Goal: Information Seeking & Learning: Learn about a topic

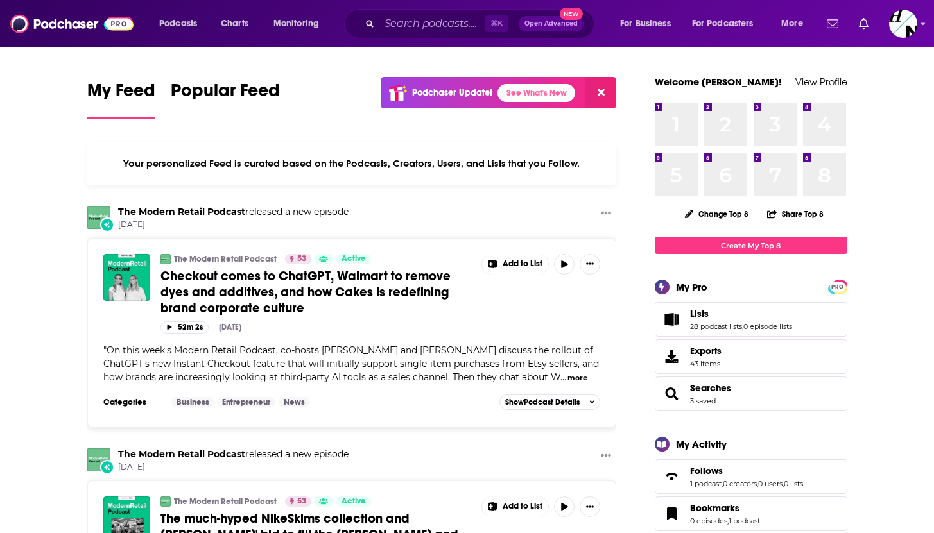
click at [603, 90] on icon at bounding box center [601, 92] width 7 height 7
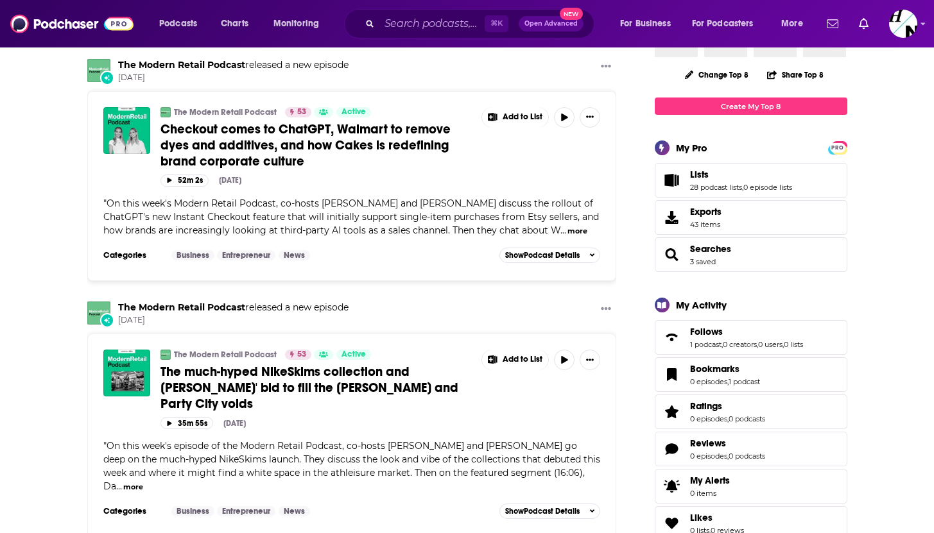
scroll to position [137, 0]
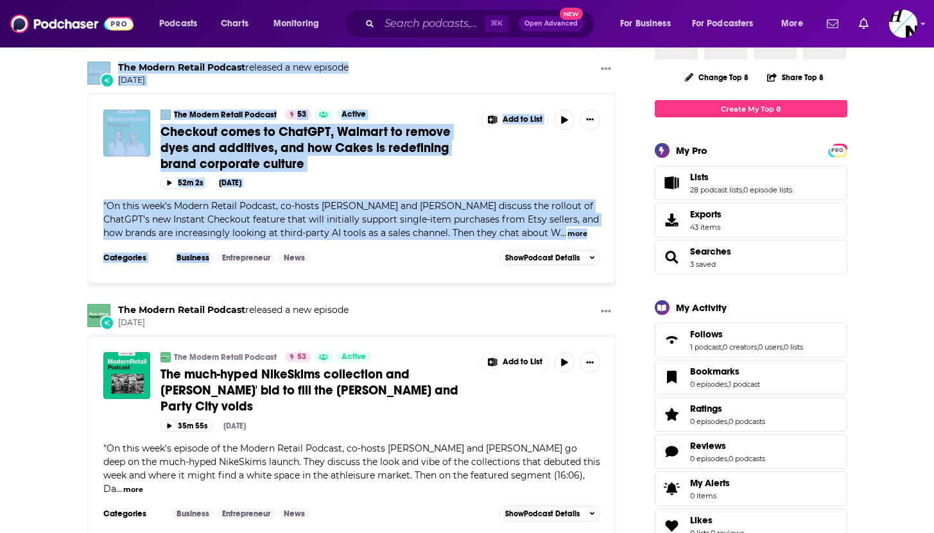
drag, startPoint x: 71, startPoint y: 65, endPoint x: 277, endPoint y: 251, distance: 277.7
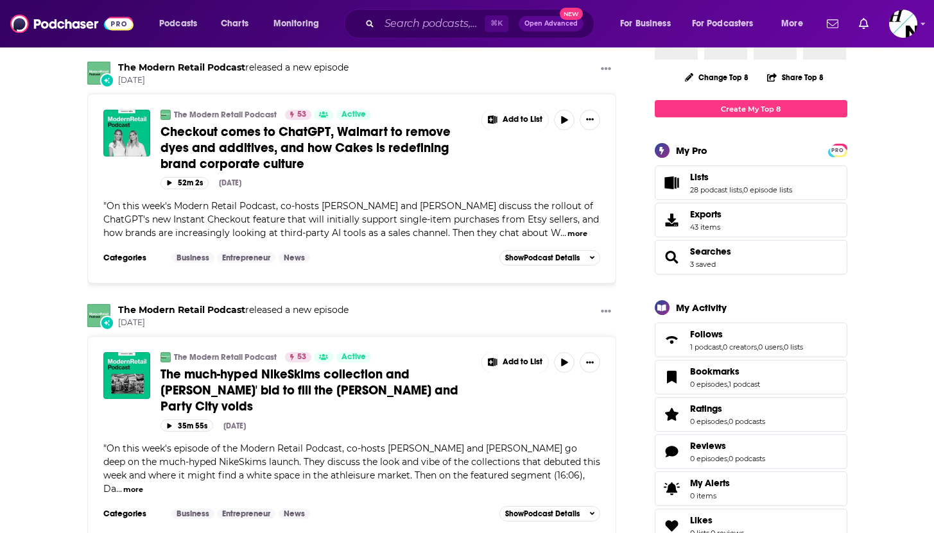
drag, startPoint x: 636, startPoint y: 291, endPoint x: 184, endPoint y: 327, distance: 453.4
click at [184, 327] on span "[DATE]" at bounding box center [233, 323] width 230 height 11
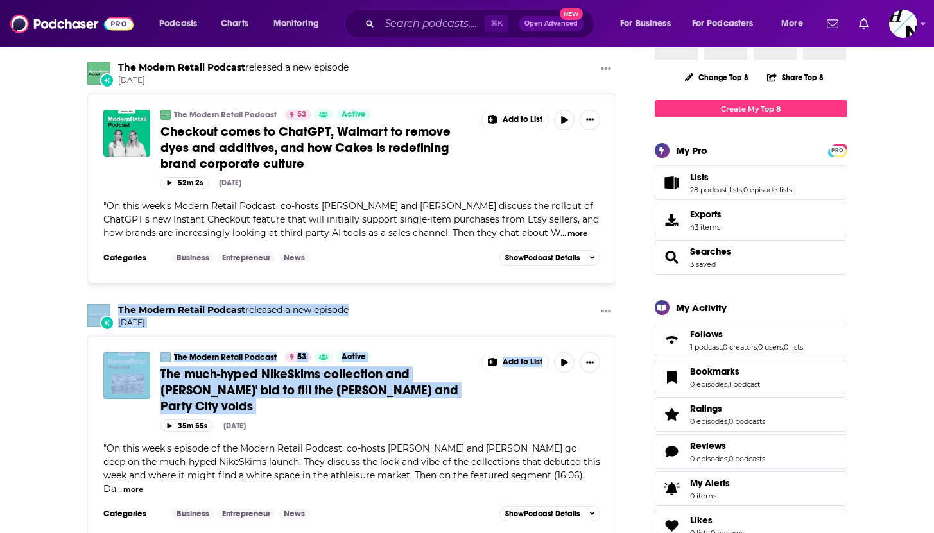
drag, startPoint x: 66, startPoint y: 298, endPoint x: 521, endPoint y: 375, distance: 461.7
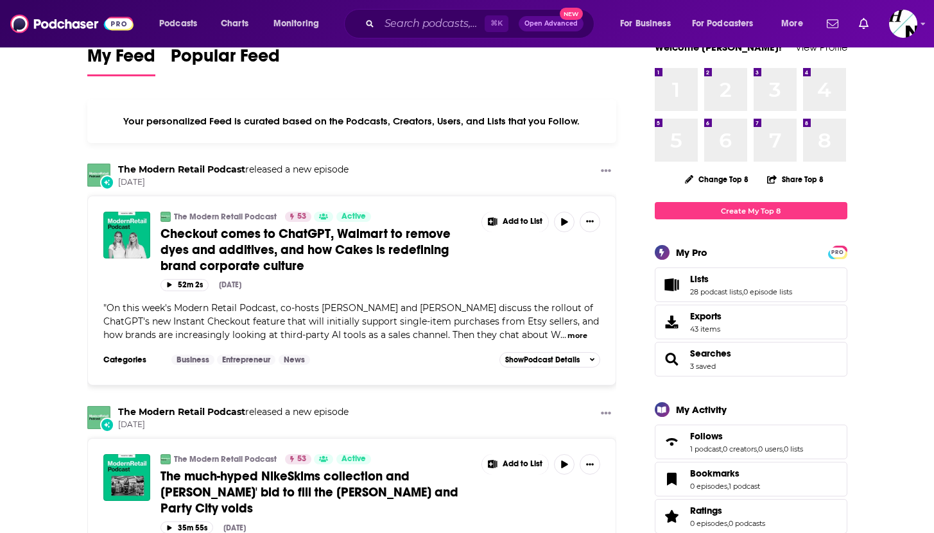
scroll to position [0, 0]
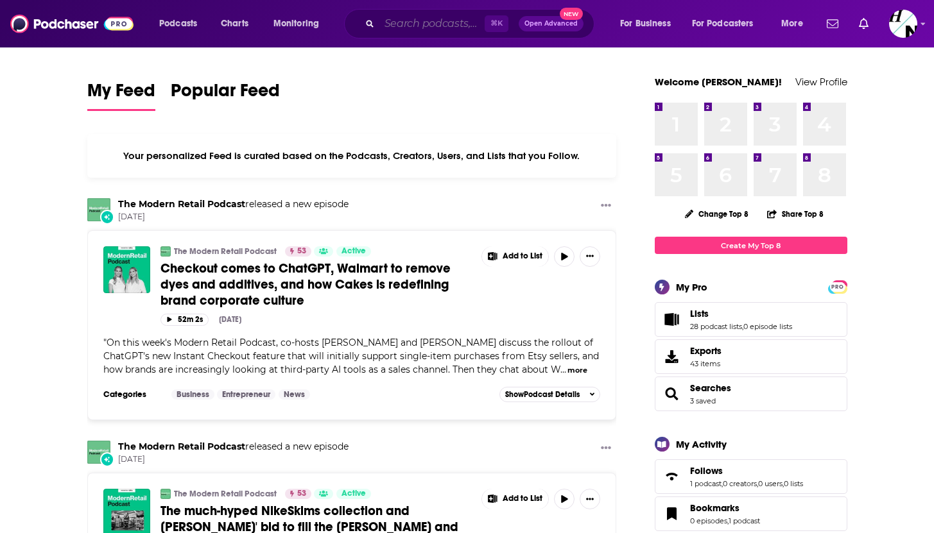
click at [434, 26] on input "Search podcasts, credits, & more..." at bounding box center [431, 23] width 105 height 21
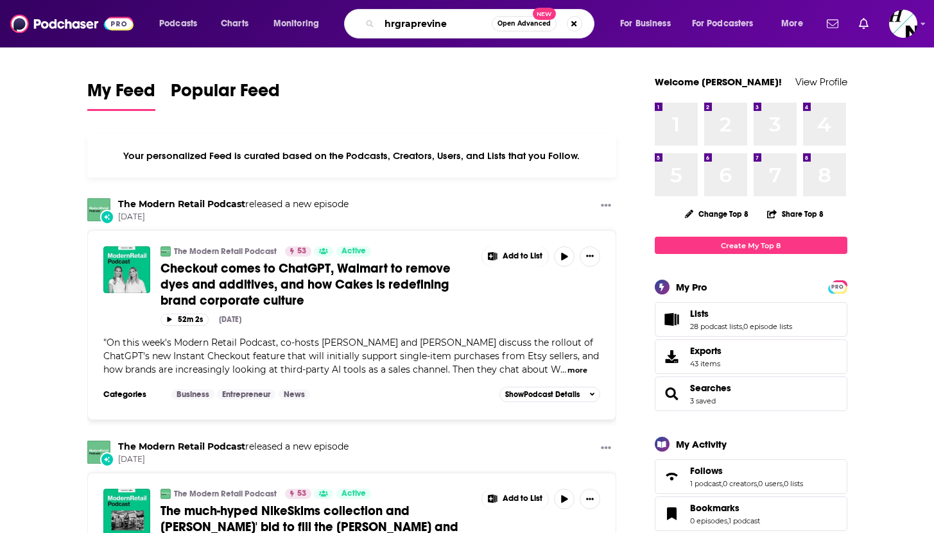
type input "hrgraprevine"
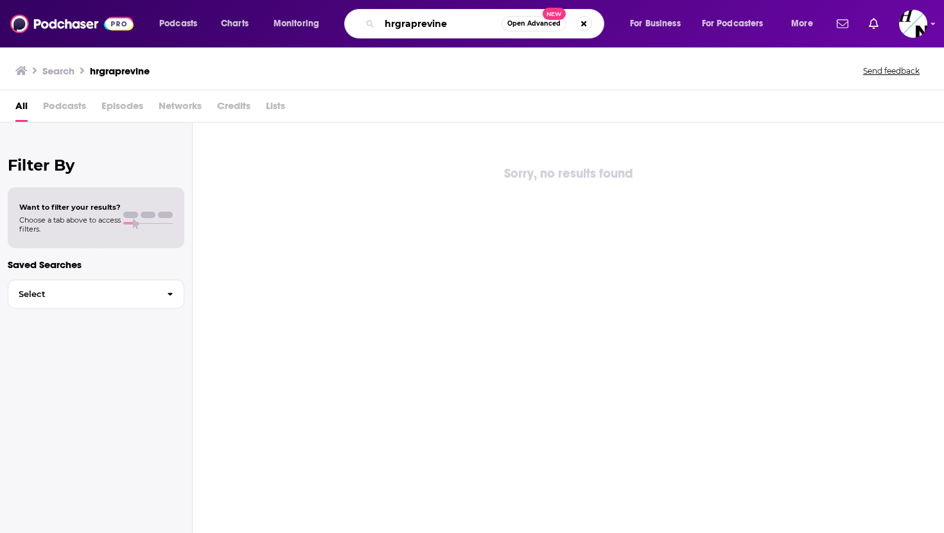
click at [473, 26] on input "hrgraprevine" at bounding box center [440, 23] width 122 height 21
drag, startPoint x: 473, startPoint y: 26, endPoint x: 412, endPoint y: 24, distance: 61.0
click at [412, 24] on input "hrgraprevine" at bounding box center [440, 23] width 122 height 21
type input "hr grapevine"
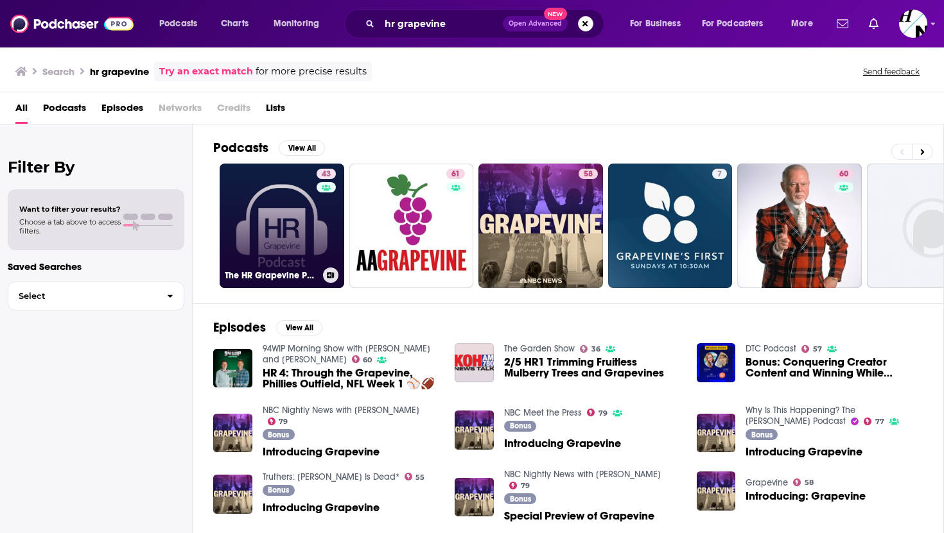
click at [291, 275] on h3 "The HR Grapevine Podcast" at bounding box center [271, 275] width 93 height 11
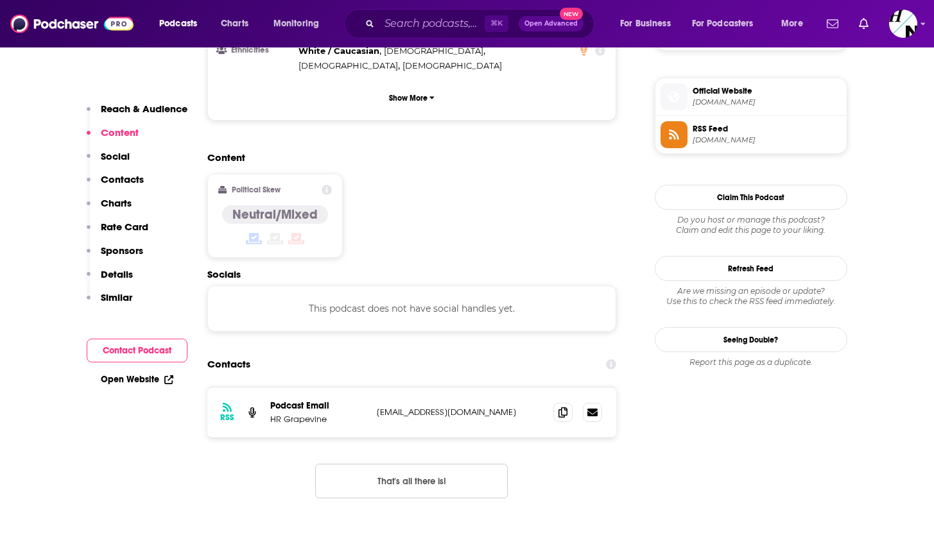
scroll to position [910, 0]
drag, startPoint x: 516, startPoint y: 368, endPoint x: 370, endPoint y: 360, distance: 145.9
click at [370, 387] on div "RSS Podcast Email HR Grapevine [EMAIL_ADDRESS][DOMAIN_NAME] [EMAIL_ADDRESS][DOM…" at bounding box center [412, 412] width 410 height 50
click at [393, 352] on section "Contacts RSS Podcast Email HR Grapevine [EMAIL_ADDRESS][DOMAIN_NAME] [EMAIL_ADD…" at bounding box center [412, 435] width 410 height 167
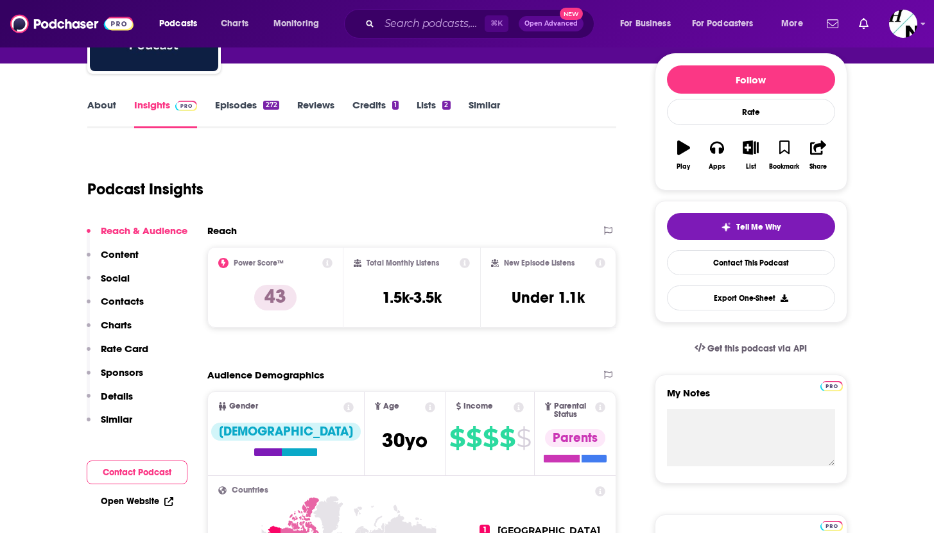
scroll to position [131, 0]
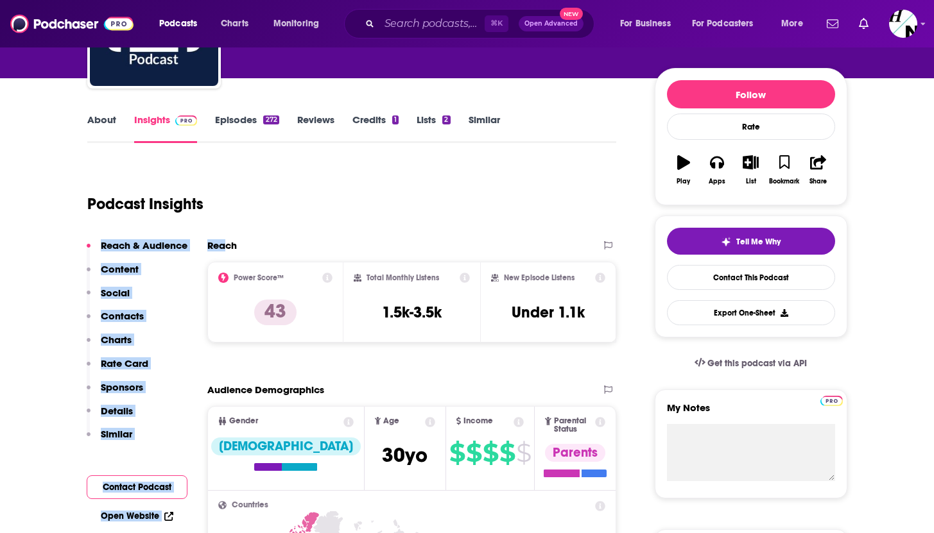
drag, startPoint x: 205, startPoint y: 237, endPoint x: 229, endPoint y: 241, distance: 24.1
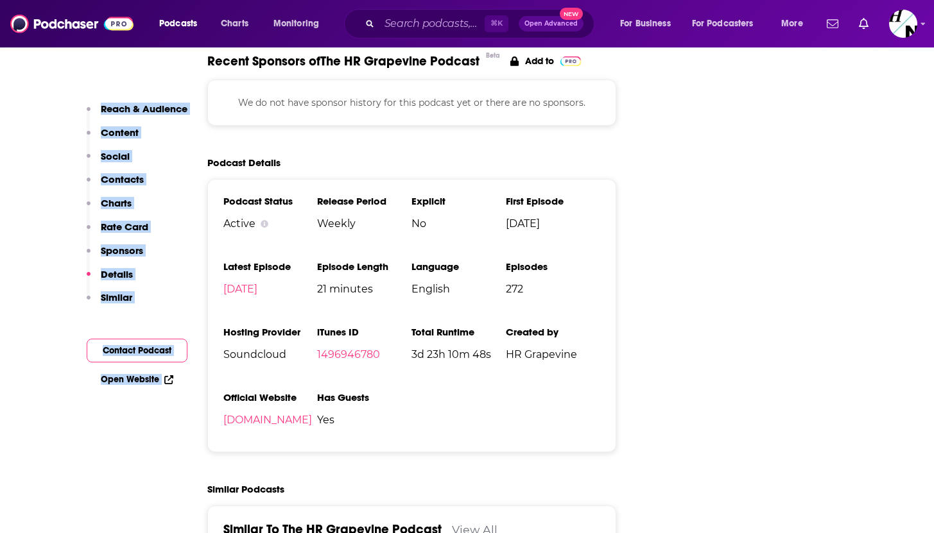
scroll to position [1686, 0]
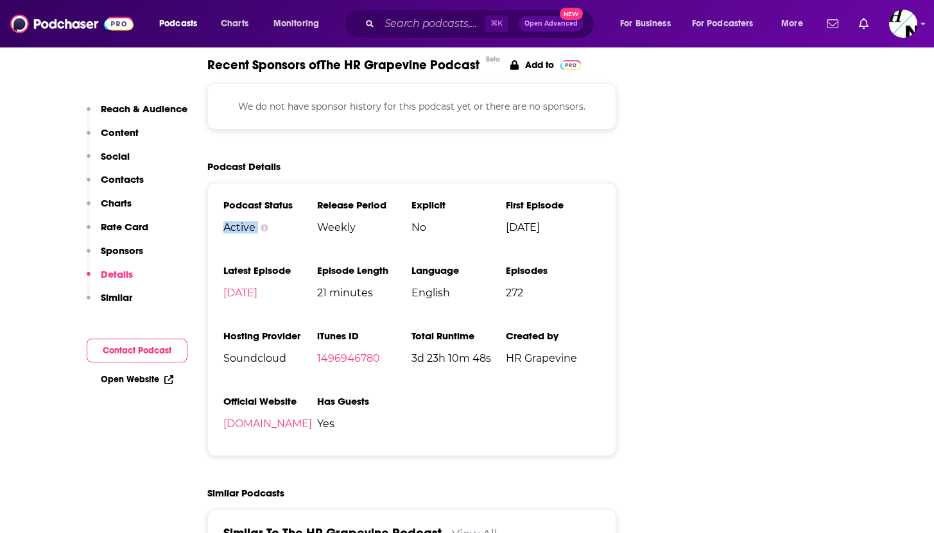
click at [321, 199] on ul "Podcast Status Active Release Period Weekly Explicit No First Episode [DATE] La…" at bounding box center [411, 319] width 377 height 241
click at [343, 199] on h3 "Release Period" at bounding box center [364, 205] width 94 height 12
drag, startPoint x: 221, startPoint y: 223, endPoint x: 361, endPoint y: 227, distance: 140.0
click at [361, 227] on div "Podcast Status Active Release Period Weekly Explicit No First Episode [DATE] La…" at bounding box center [412, 319] width 410 height 273
click at [361, 264] on h3 "Episode Length" at bounding box center [364, 270] width 94 height 12
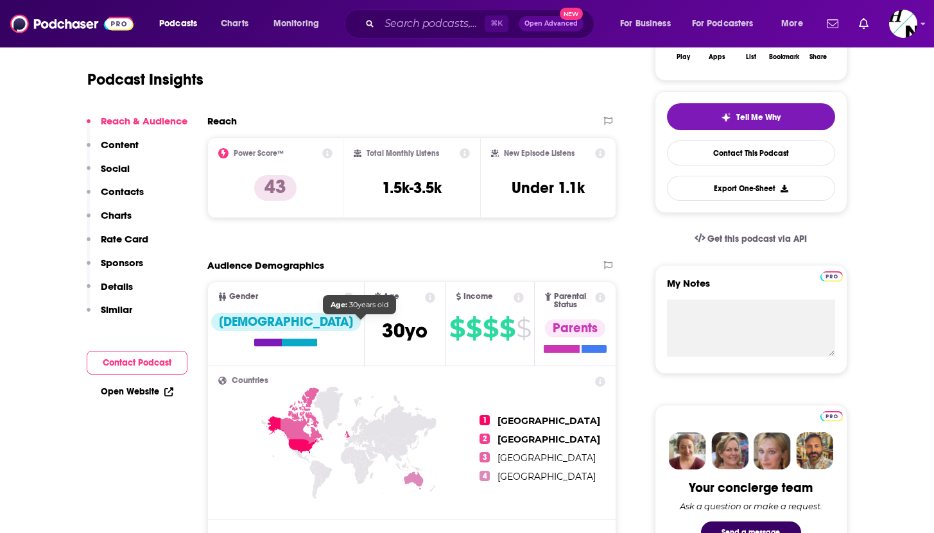
scroll to position [0, 0]
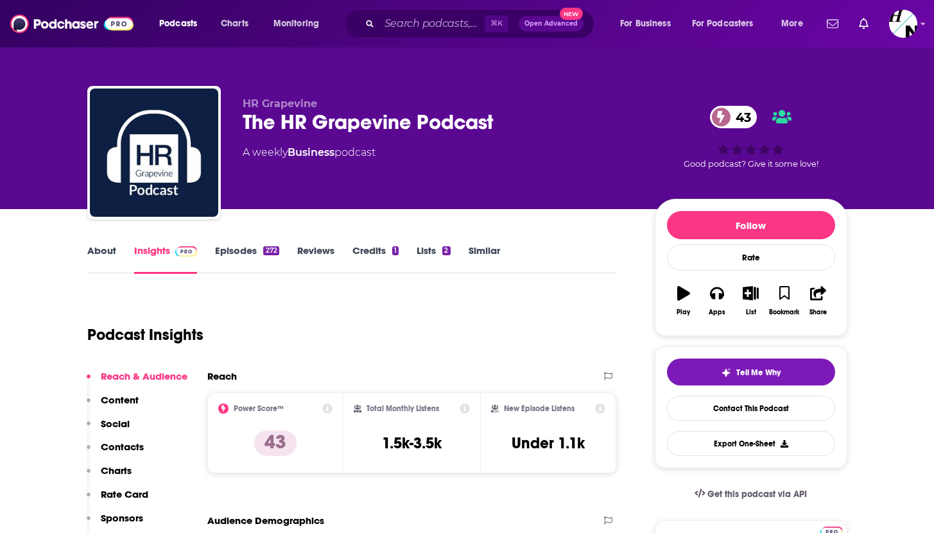
click at [94, 255] on link "About" at bounding box center [101, 260] width 29 height 30
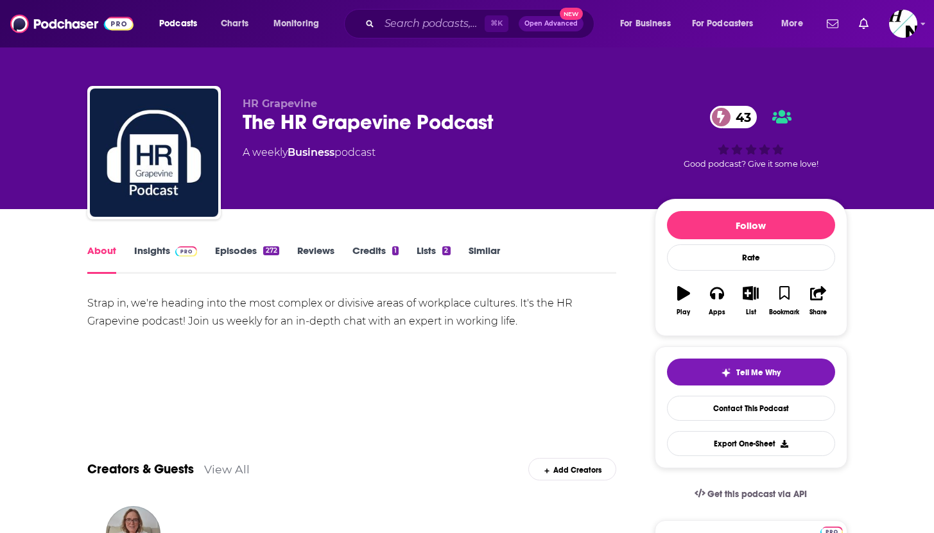
click at [261, 252] on link "Episodes 272" at bounding box center [247, 260] width 64 height 30
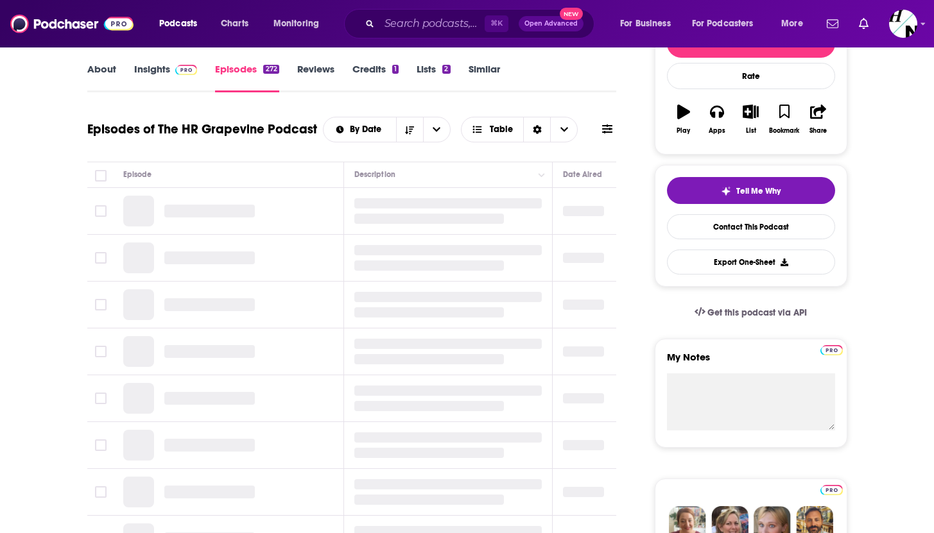
scroll to position [186, 0]
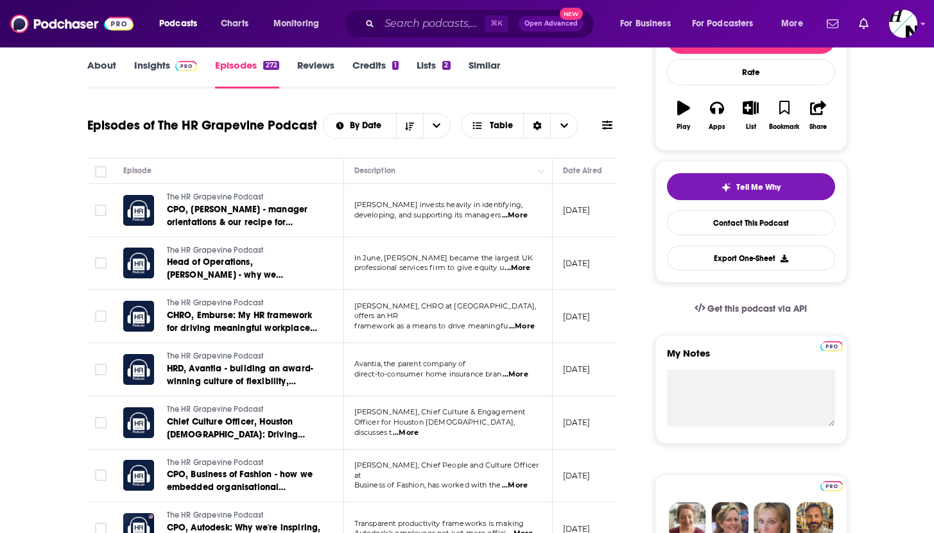
click at [525, 216] on span "...More" at bounding box center [515, 216] width 26 height 10
click at [519, 270] on span "...More" at bounding box center [518, 268] width 26 height 10
click at [530, 322] on span "...More" at bounding box center [522, 327] width 26 height 10
drag, startPoint x: 351, startPoint y: 313, endPoint x: 408, endPoint y: 327, distance: 58.8
click at [527, 326] on span "...More" at bounding box center [522, 327] width 26 height 10
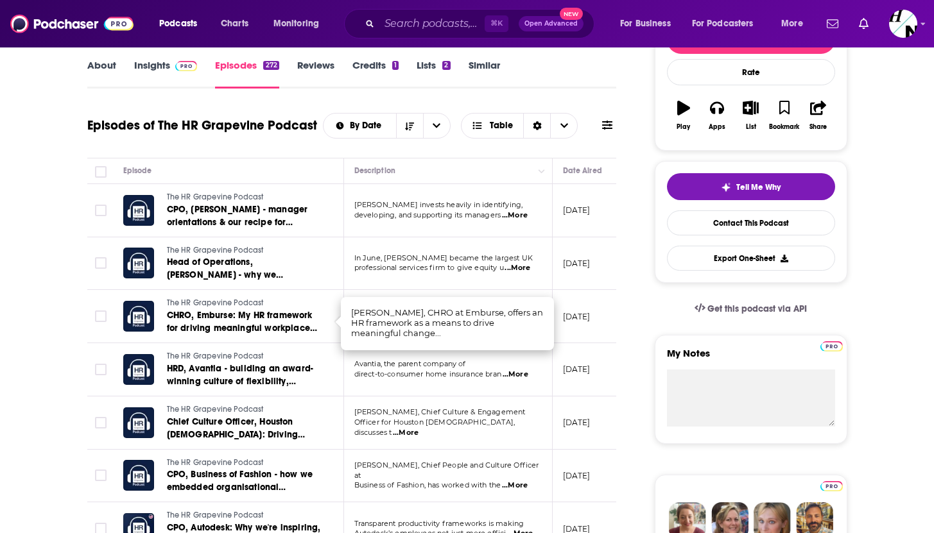
click at [502, 371] on span "direct-to-consumer home insurance bran" at bounding box center [428, 374] width 148 height 9
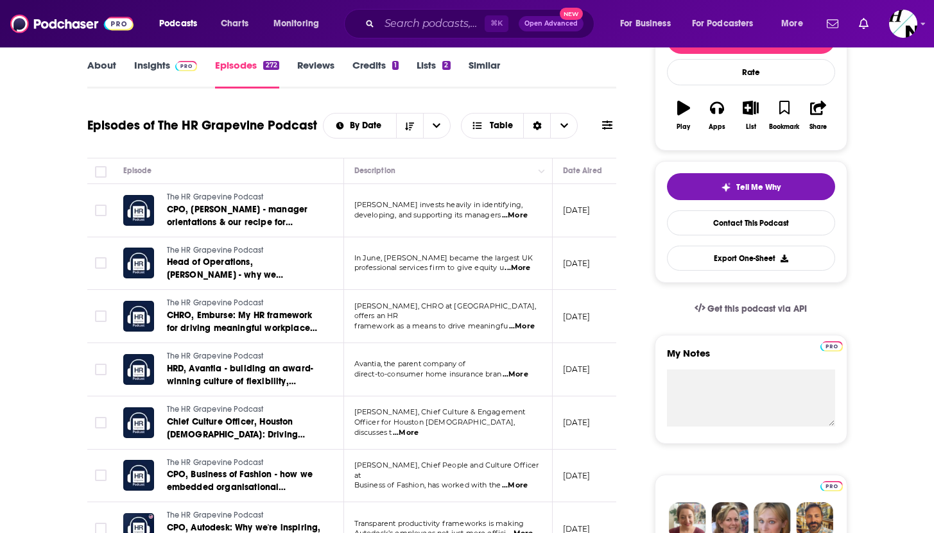
click at [516, 377] on span "...More" at bounding box center [516, 375] width 26 height 10
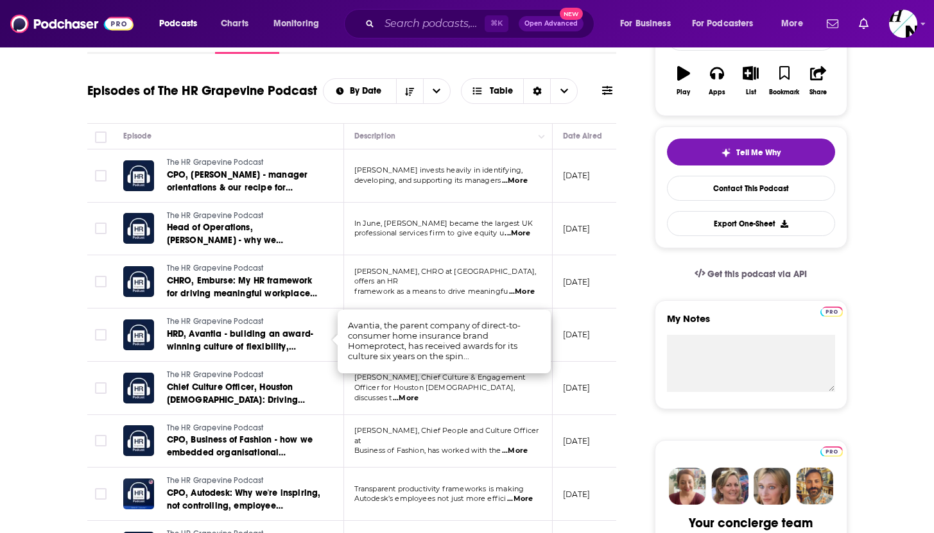
scroll to position [221, 0]
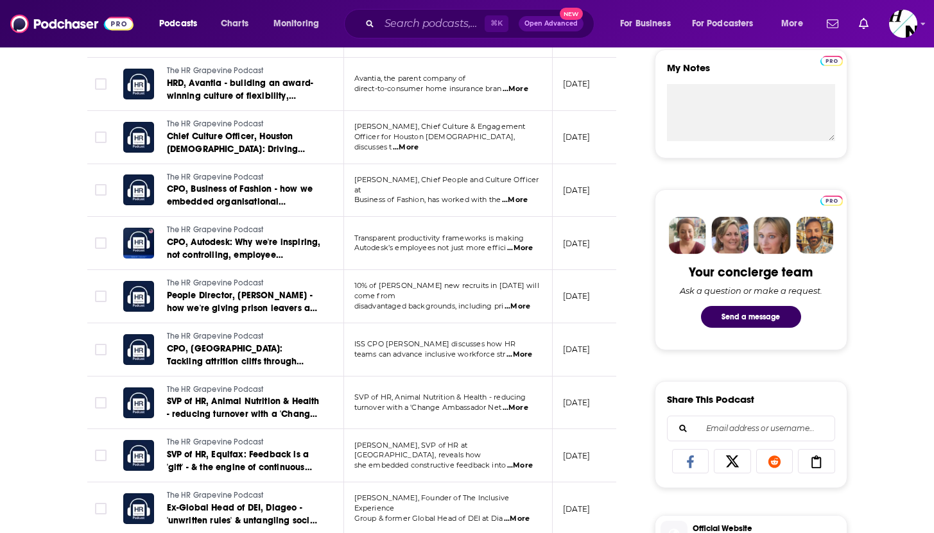
scroll to position [0, 0]
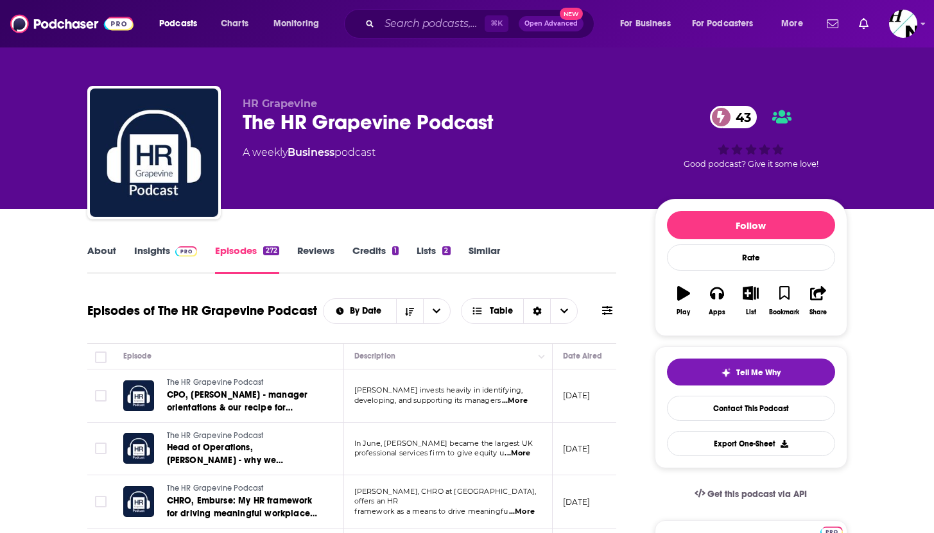
click at [327, 254] on link "Reviews" at bounding box center [315, 260] width 37 height 30
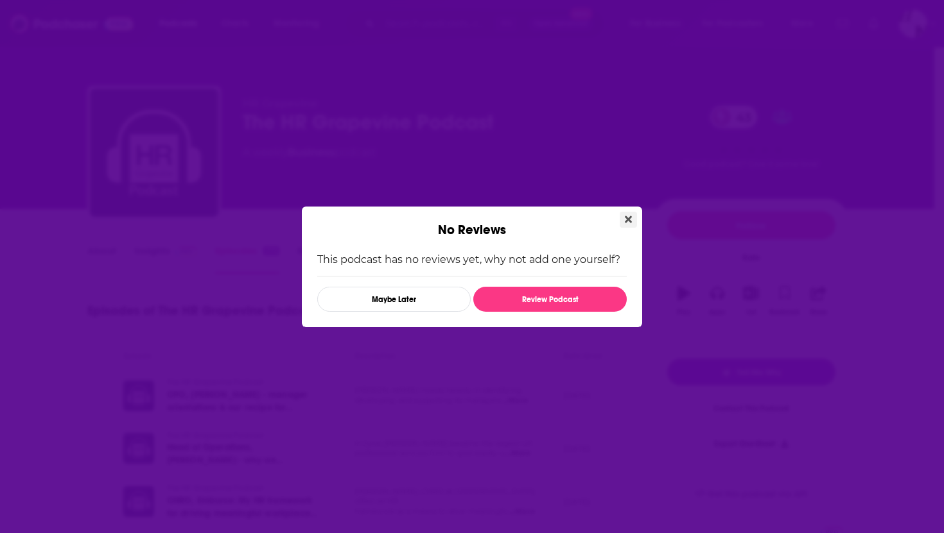
click at [625, 221] on icon "Close" at bounding box center [628, 219] width 7 height 7
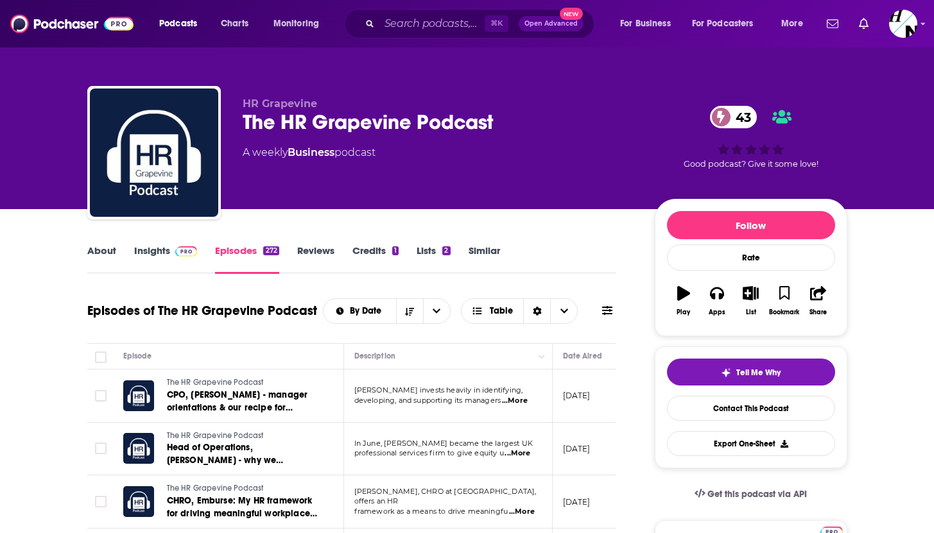
click at [306, 254] on link "Reviews" at bounding box center [315, 260] width 37 height 30
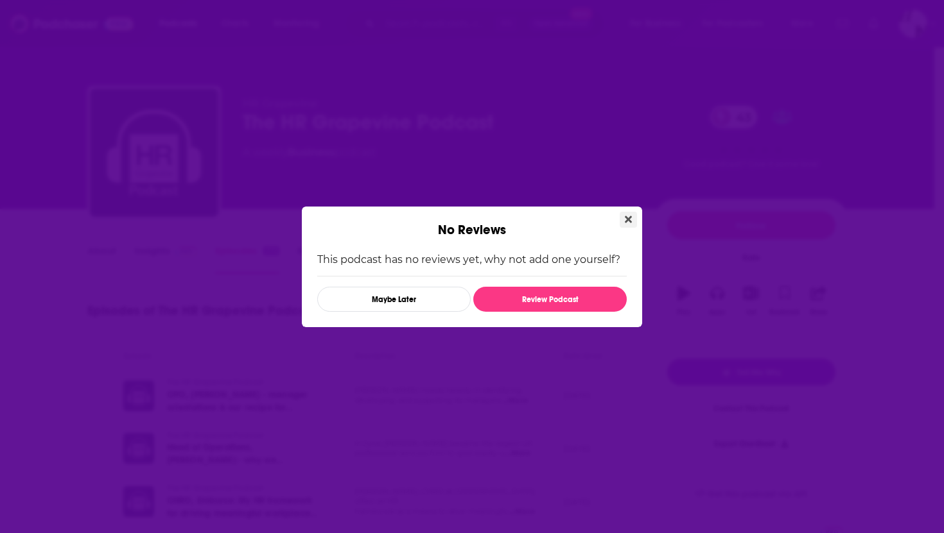
click at [622, 220] on button "Close" at bounding box center [627, 220] width 17 height 16
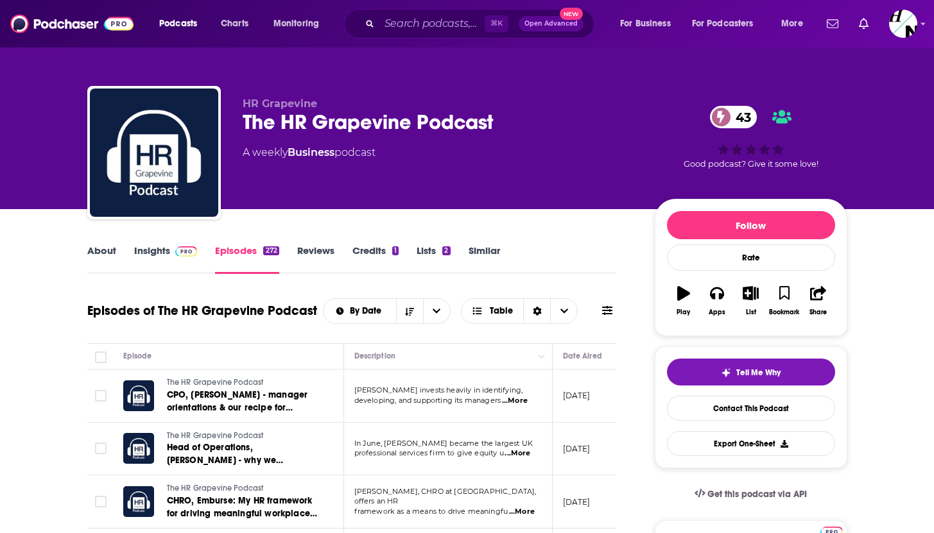
click at [94, 250] on link "About" at bounding box center [101, 260] width 29 height 30
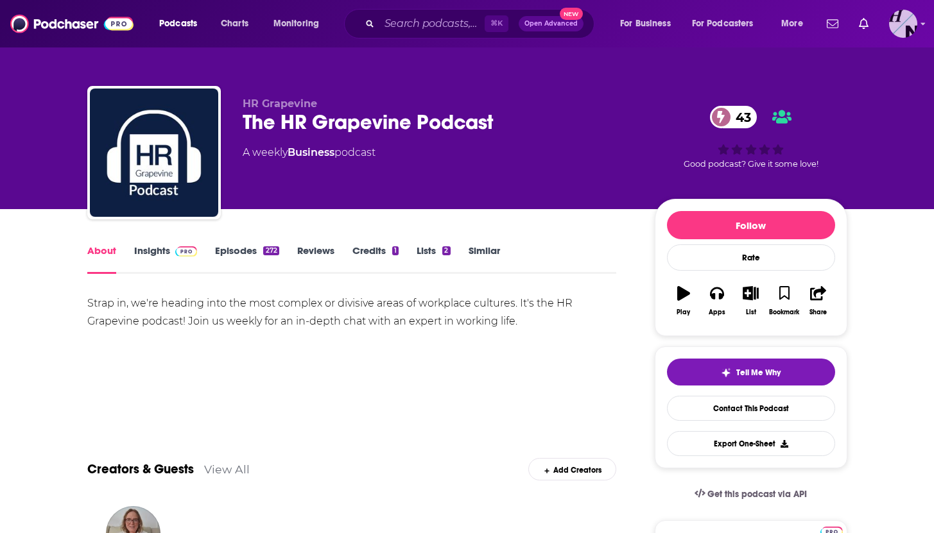
click at [899, 25] on img "Logged in as HardNumber5" at bounding box center [903, 24] width 28 height 28
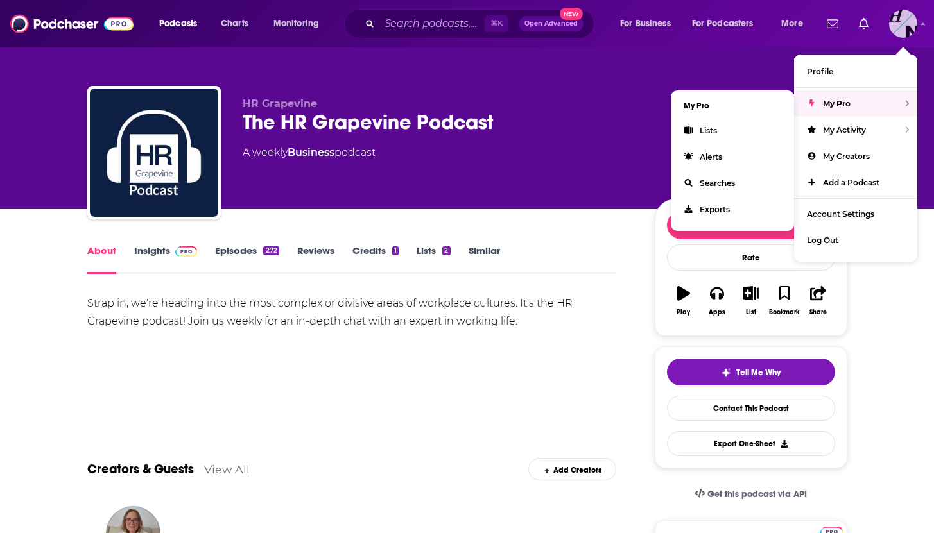
click at [845, 105] on span "My Pro" at bounding box center [837, 104] width 28 height 10
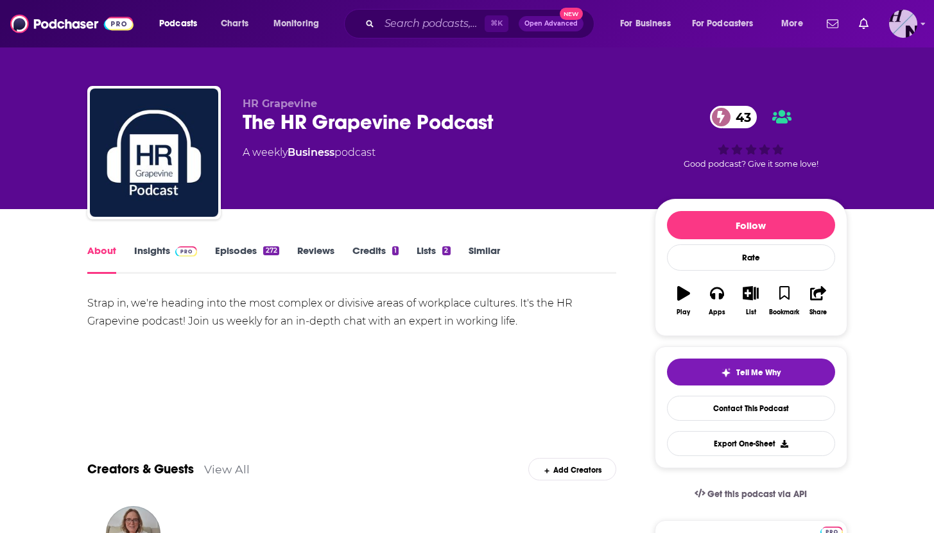
click at [905, 23] on img "Logged in as HardNumber5" at bounding box center [903, 24] width 28 height 28
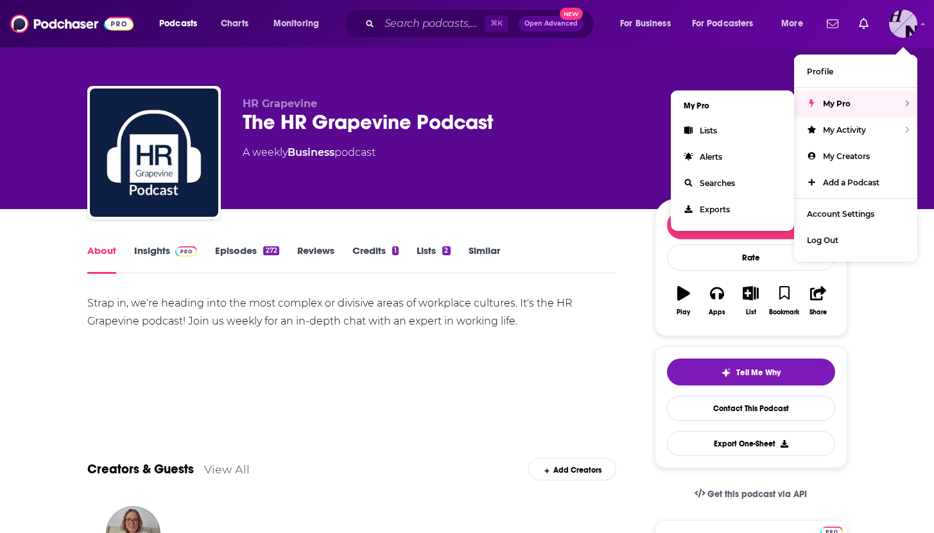
click at [852, 99] on div "My Pro" at bounding box center [855, 104] width 123 height 26
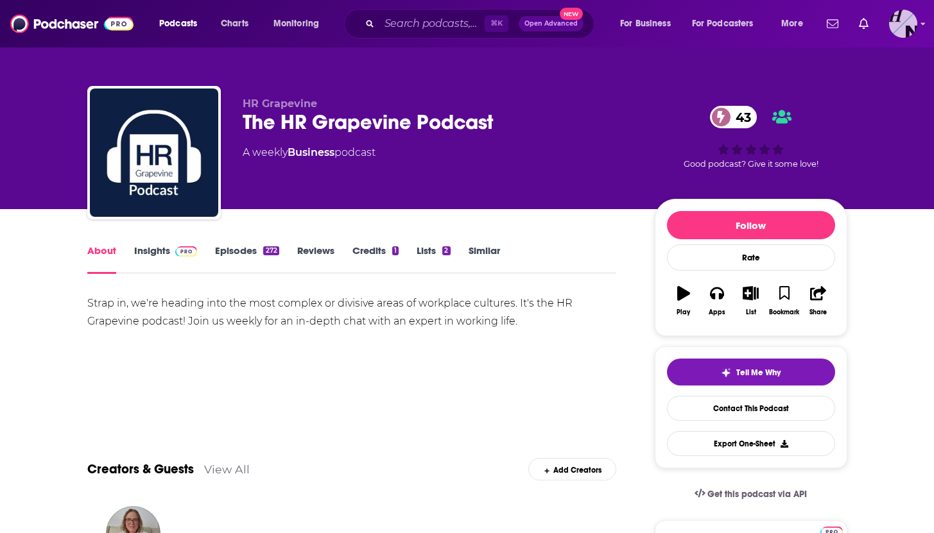
click at [906, 26] on img "Logged in as HardNumber5" at bounding box center [903, 24] width 28 height 28
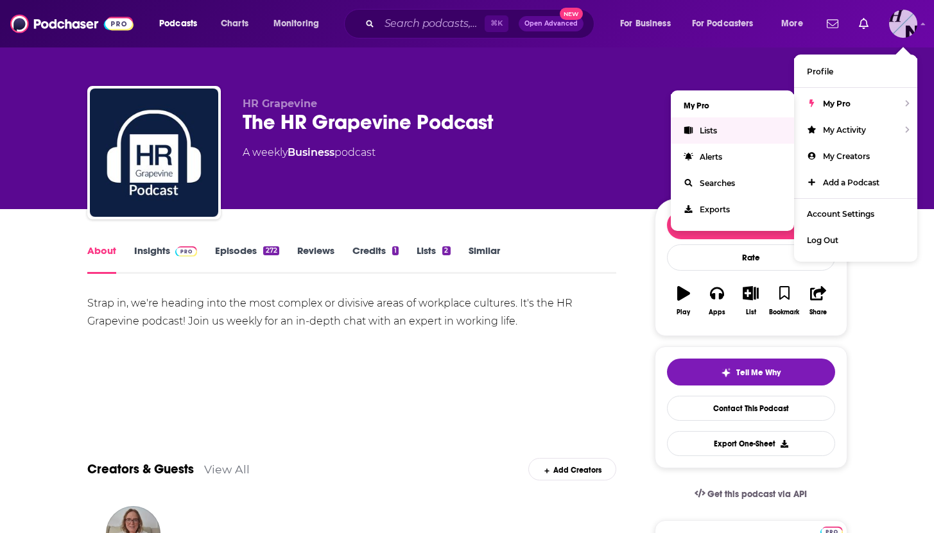
click at [721, 133] on link "Lists" at bounding box center [732, 130] width 123 height 26
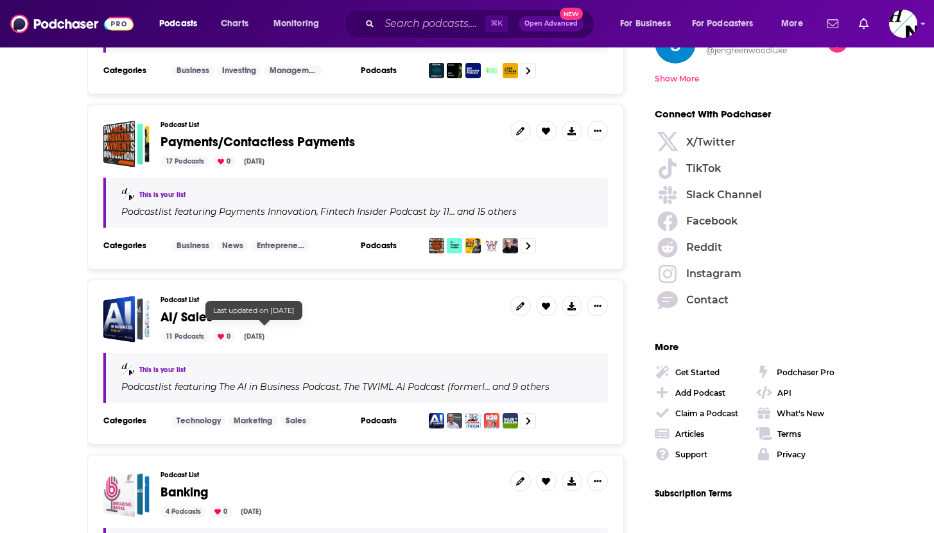
scroll to position [1737, 0]
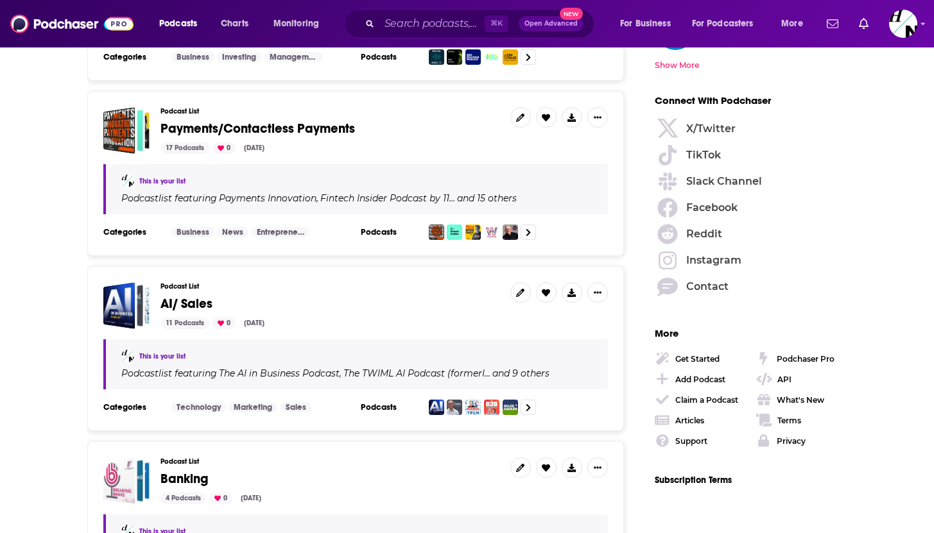
click at [283, 130] on div "Podcast List Payments/Contactless Payments 17 Podcasts 0 [DATE]" at bounding box center [330, 130] width 340 height 47
click at [278, 125] on span "Payments/Contactless Payments" at bounding box center [257, 129] width 194 height 16
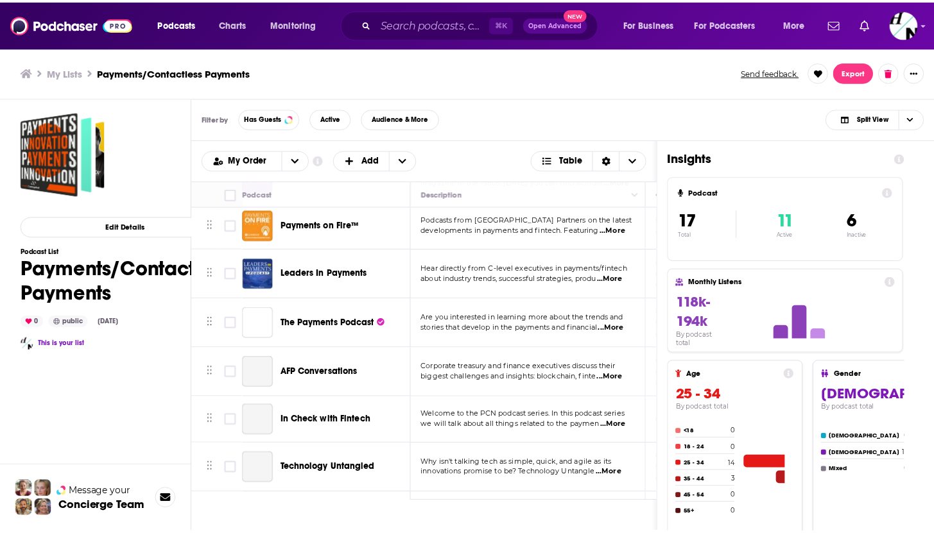
scroll to position [549, 0]
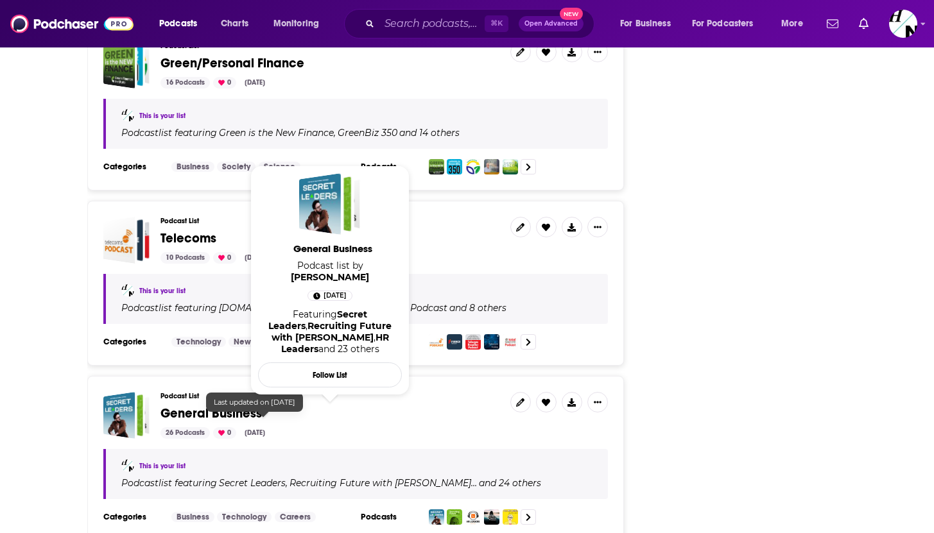
scroll to position [2857, 0]
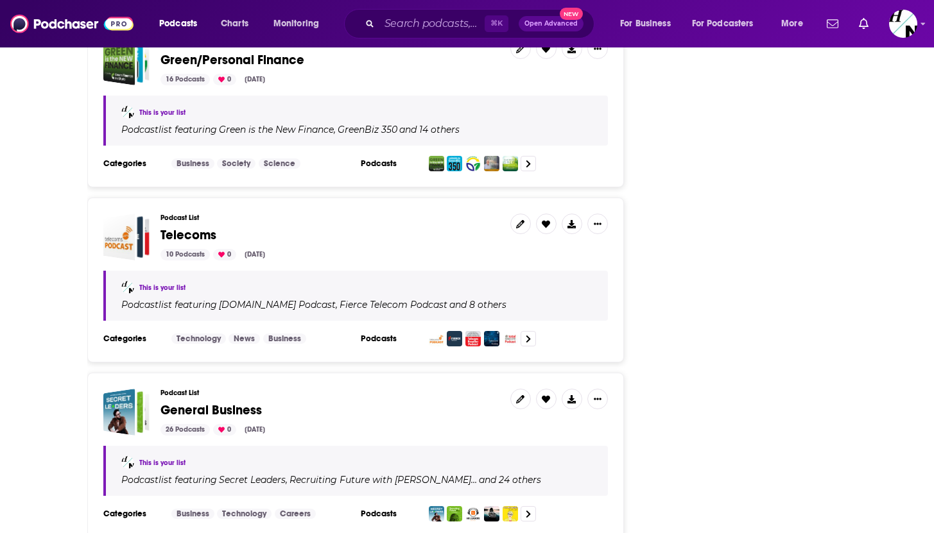
click at [535, 32] on div "⌘ K Open Advanced New" at bounding box center [469, 24] width 250 height 30
click at [535, 29] on button "Open Advanced New" at bounding box center [551, 23] width 65 height 15
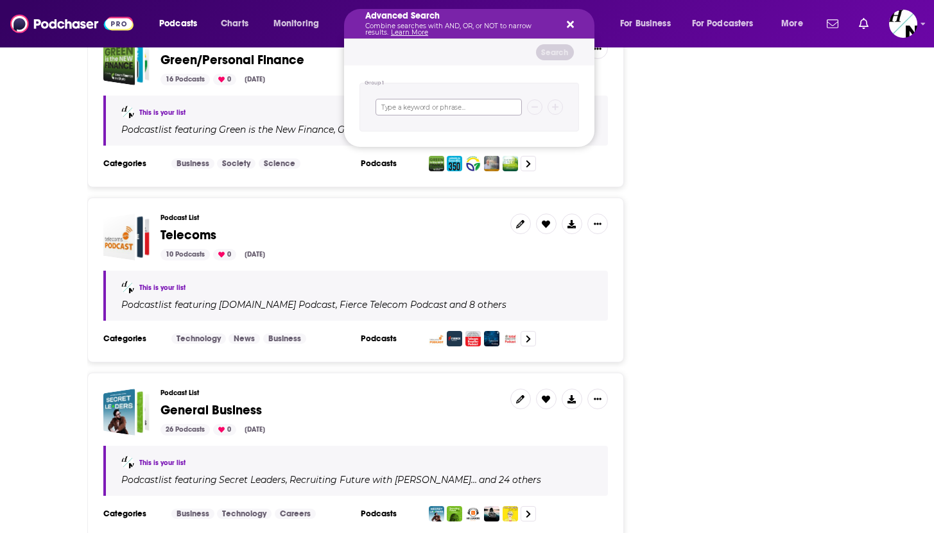
click at [431, 108] on input "Search podcasts, credits, & more..." at bounding box center [448, 107] width 146 height 17
click at [573, 22] on icon "Search podcasts, credits, & more..." at bounding box center [570, 24] width 7 height 10
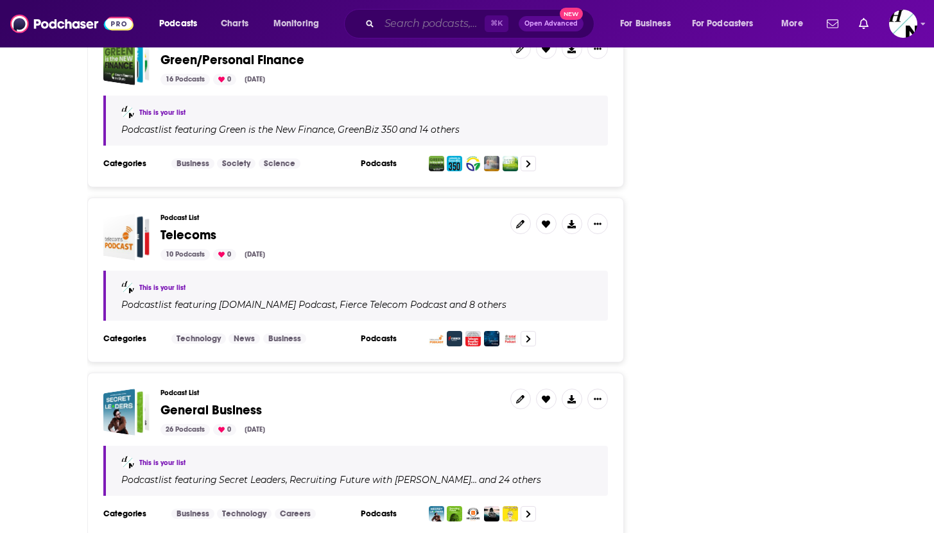
click at [456, 26] on input "Search podcasts, credits, & more..." at bounding box center [431, 23] width 105 height 21
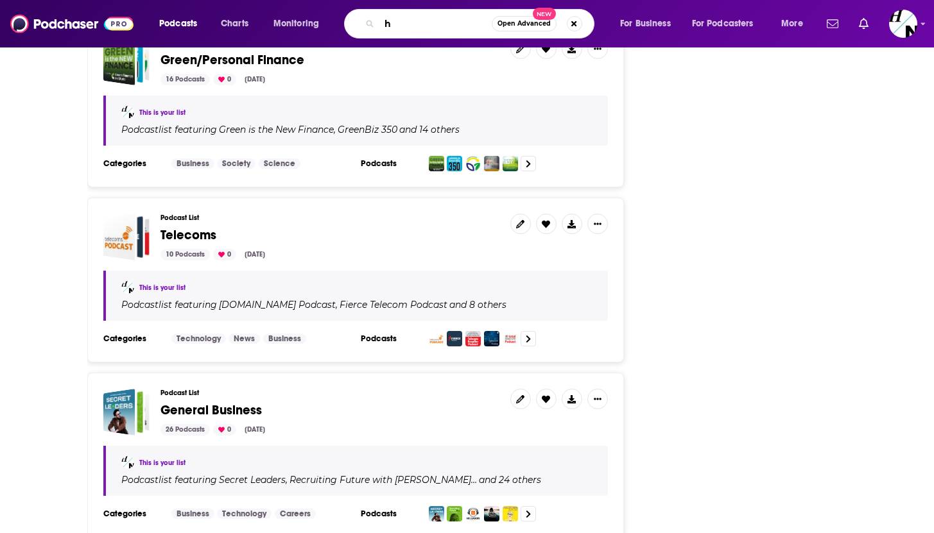
type input "hr"
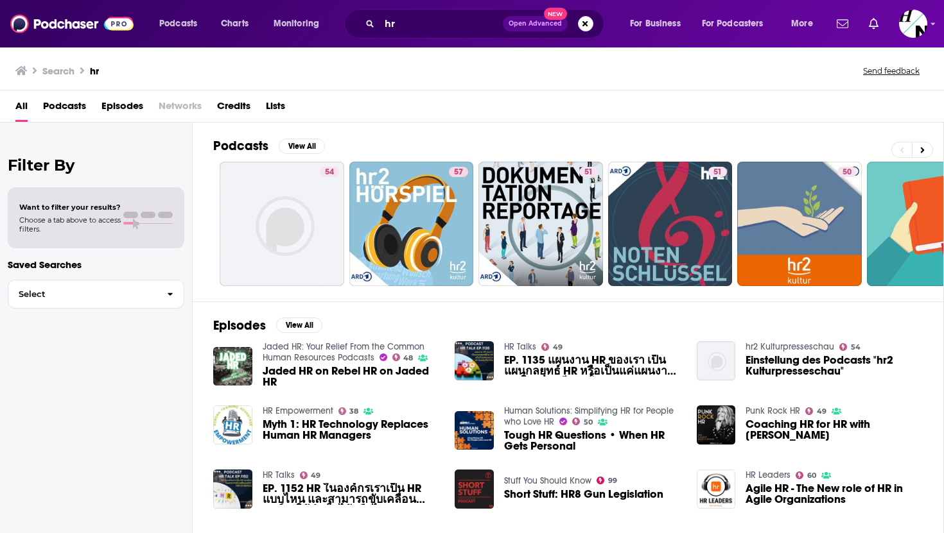
click at [138, 316] on div "Filter By Want to filter your results? Choose a tab above to access filters. Sa…" at bounding box center [96, 389] width 193 height 533
click at [122, 297] on span "Select" at bounding box center [82, 294] width 148 height 8
click at [114, 205] on span "Want to filter your results?" at bounding box center [69, 207] width 101 height 9
click at [128, 210] on div "Want to filter your results? Choose a tab above to access filters." at bounding box center [95, 218] width 153 height 31
click at [119, 175] on h2 "Filter By" at bounding box center [96, 165] width 177 height 19
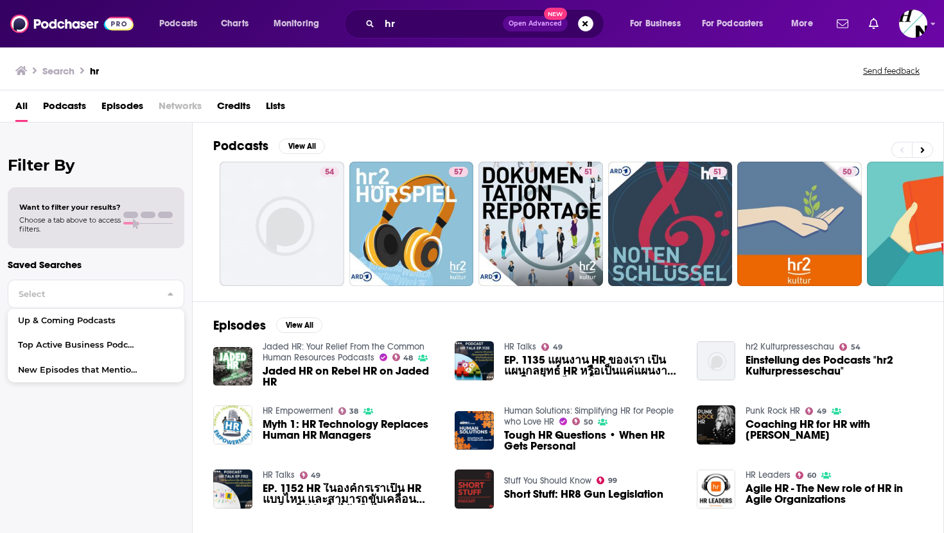
click at [33, 167] on h2 "Filter By" at bounding box center [96, 165] width 177 height 19
click at [301, 143] on button "View All" at bounding box center [302, 146] width 46 height 15
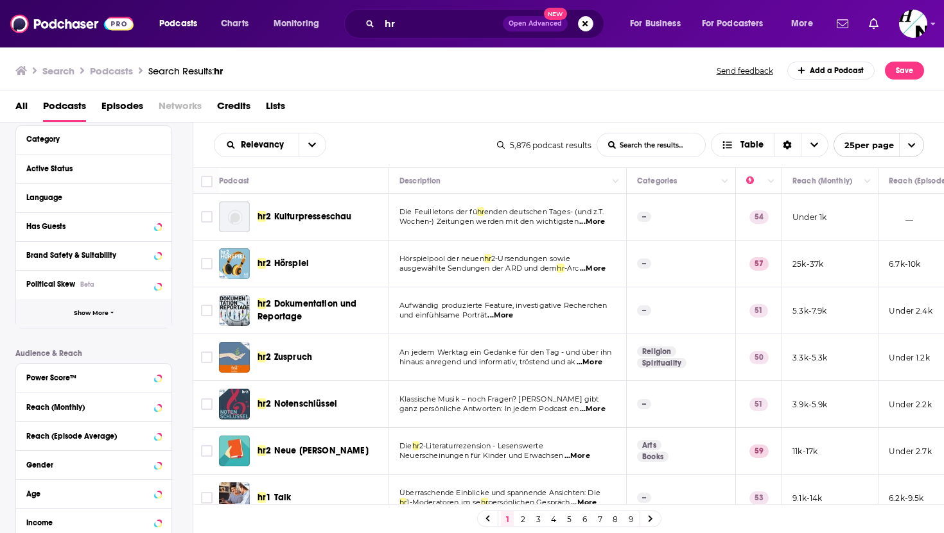
scroll to position [110, 0]
click at [82, 383] on div "Power Score™" at bounding box center [77, 378] width 102 height 9
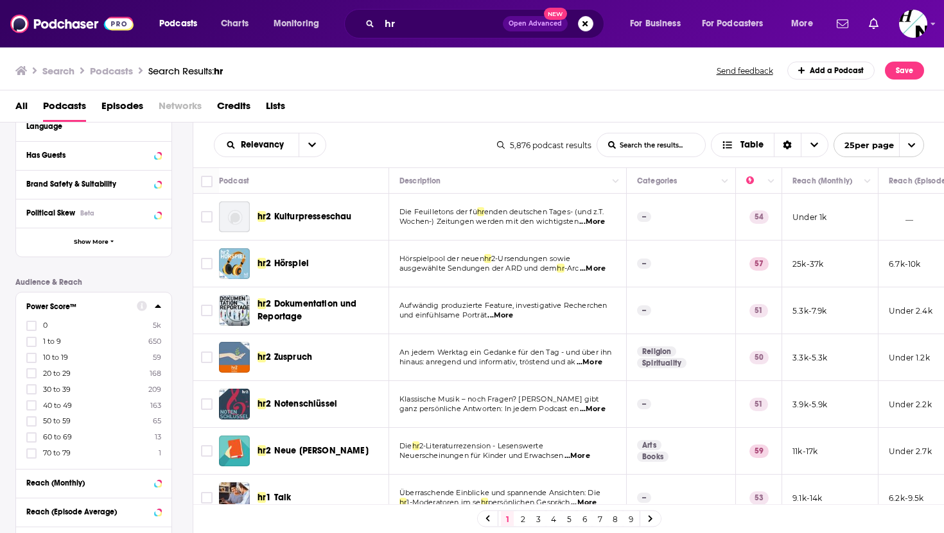
scroll to position [184, 0]
click at [28, 388] on icon at bounding box center [32, 387] width 8 height 8
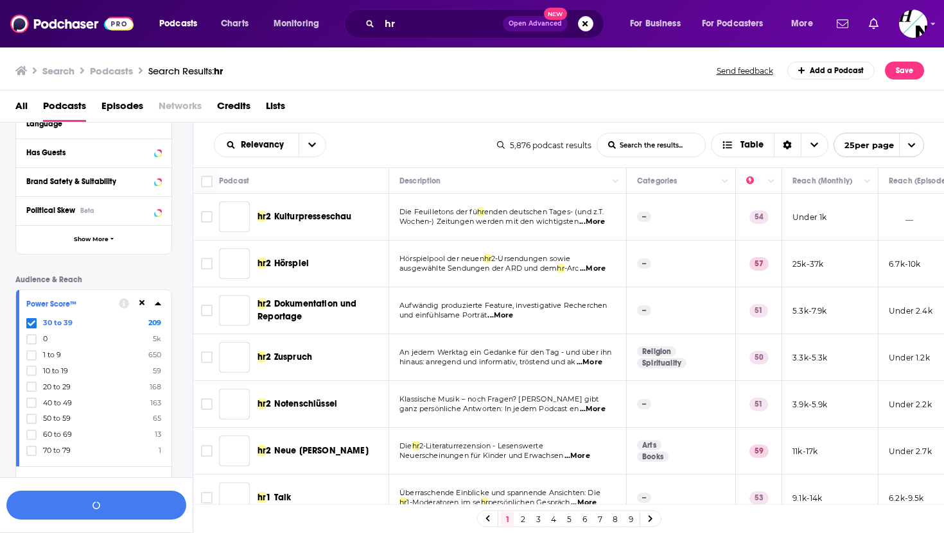
scroll to position [216, 0]
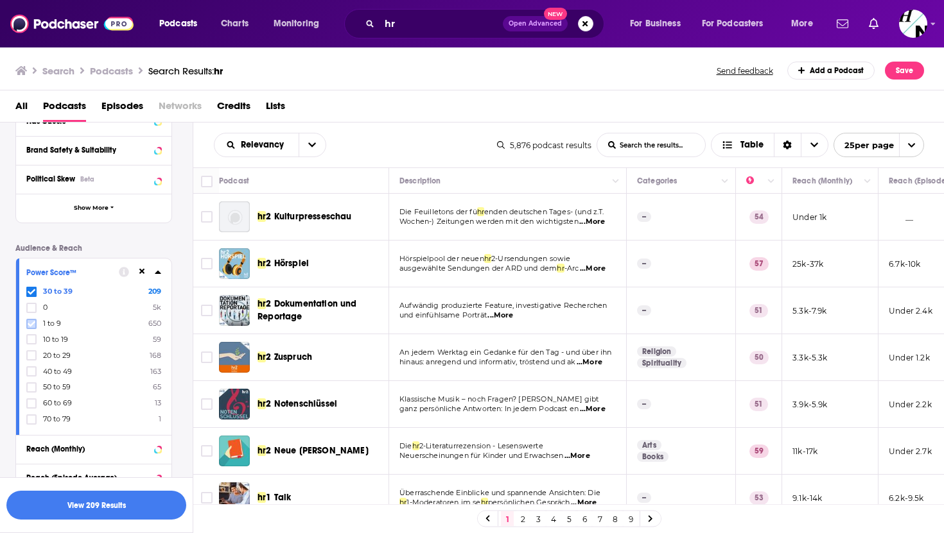
click at [33, 324] on icon at bounding box center [32, 324] width 8 height 6
click at [31, 295] on icon at bounding box center [32, 292] width 8 height 6
click at [30, 372] on icon at bounding box center [32, 372] width 8 height 8
click at [31, 387] on icon at bounding box center [32, 387] width 8 height 6
click at [31, 407] on label at bounding box center [31, 404] width 10 height 10
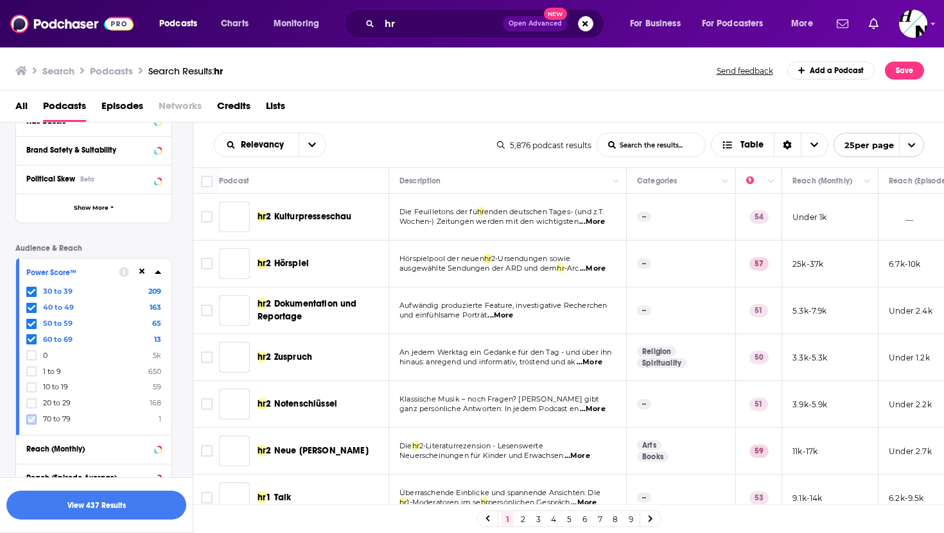
click at [31, 416] on icon at bounding box center [32, 420] width 8 height 8
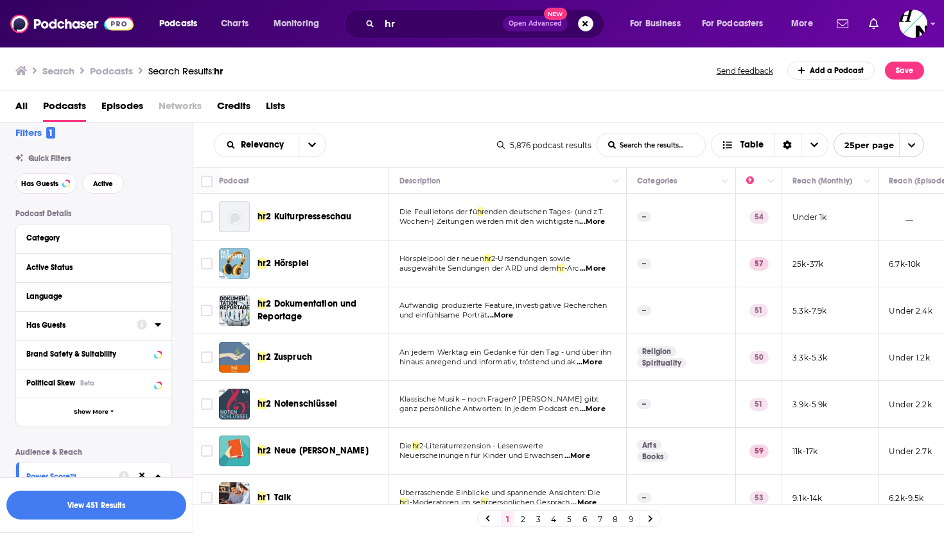
scroll to position [74, 0]
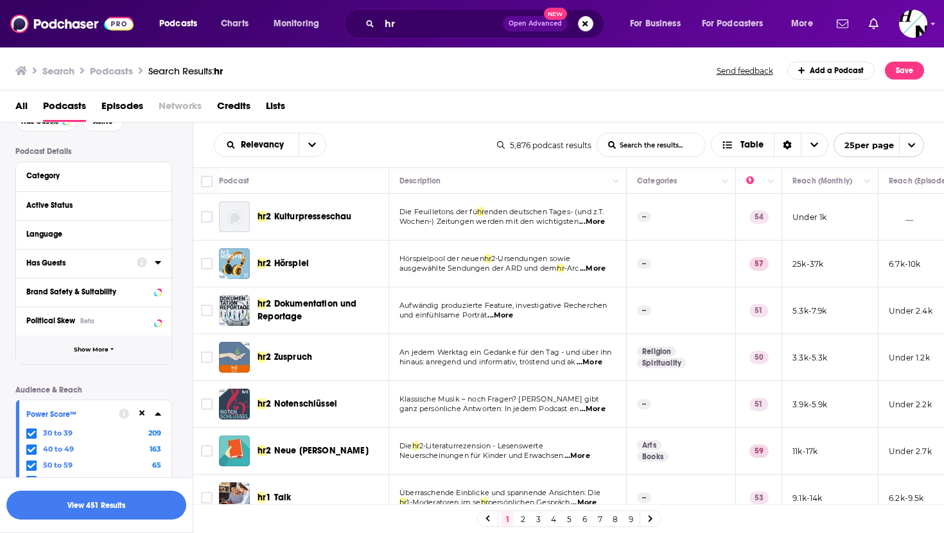
click at [78, 356] on button "Show More" at bounding box center [93, 350] width 155 height 29
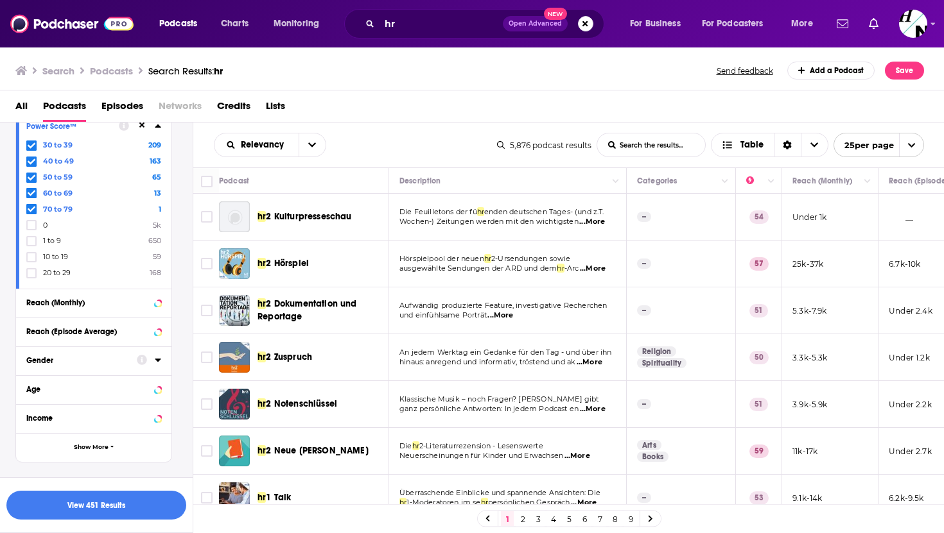
scroll to position [650, 0]
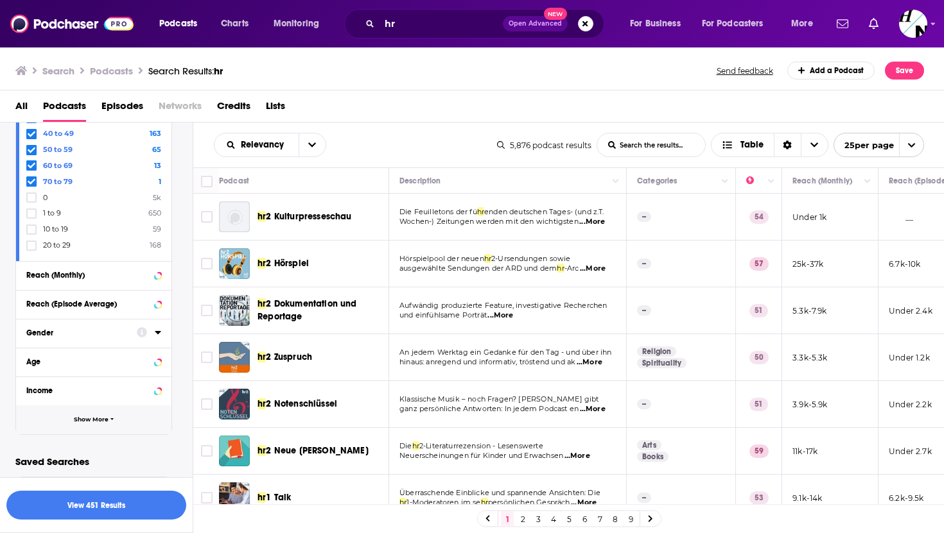
click at [103, 421] on span "Show More" at bounding box center [91, 420] width 35 height 7
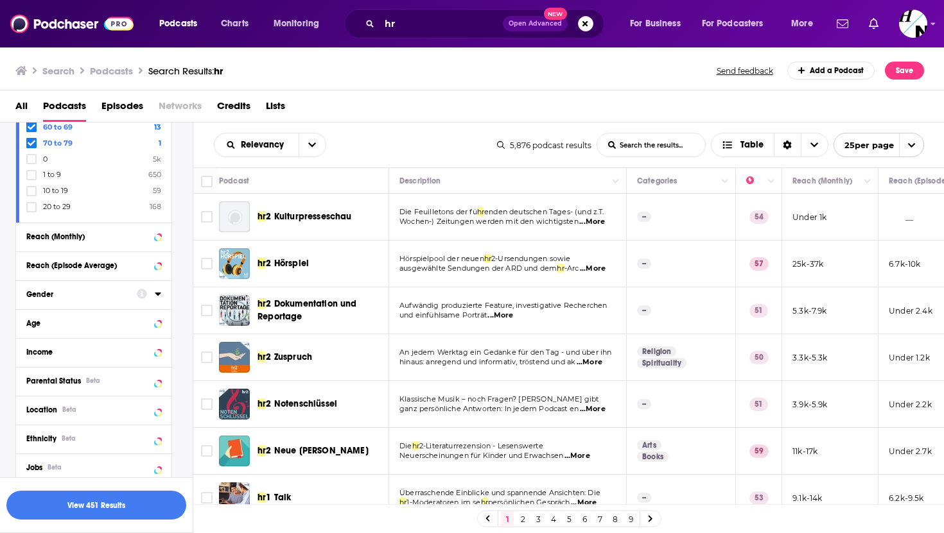
scroll to position [691, 0]
click at [73, 395] on div "Location Beta" at bounding box center [93, 407] width 155 height 29
click at [83, 405] on div "Location Beta" at bounding box center [77, 406] width 102 height 9
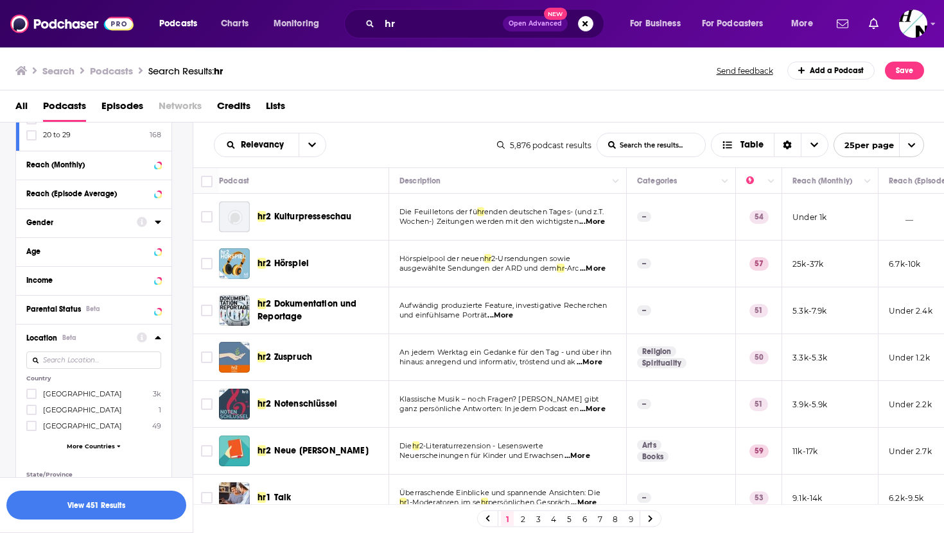
scroll to position [759, 0]
click at [69, 358] on input at bounding box center [93, 360] width 135 height 17
type input "united"
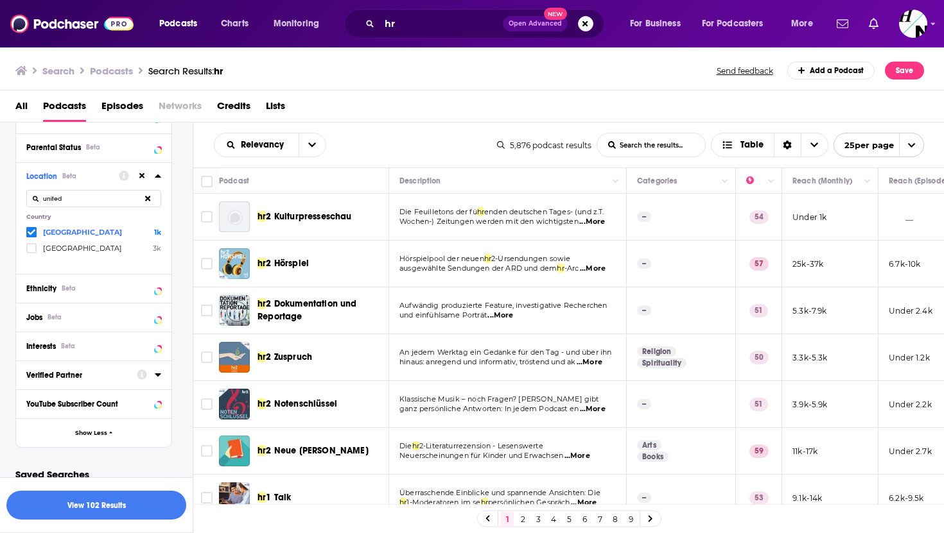
scroll to position [935, 0]
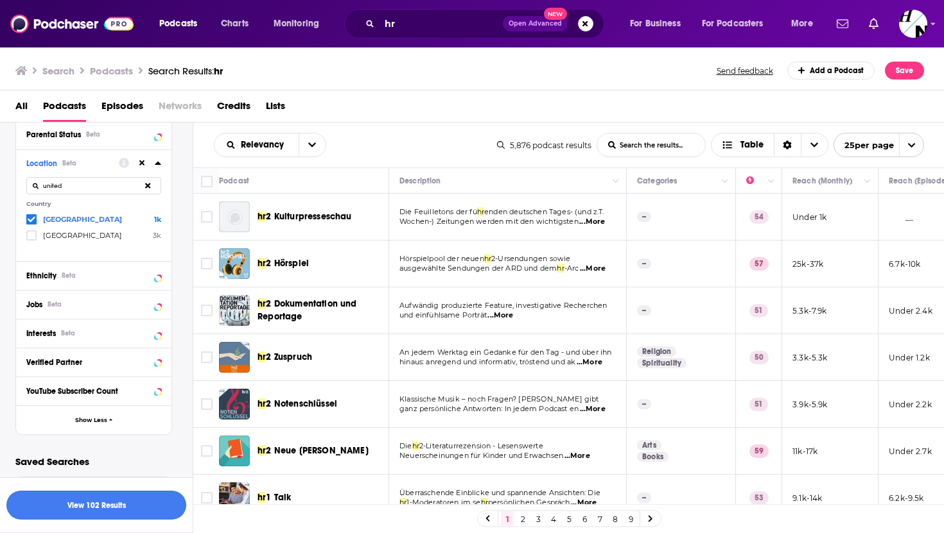
click at [92, 503] on button "View 102 Results" at bounding box center [96, 505] width 180 height 29
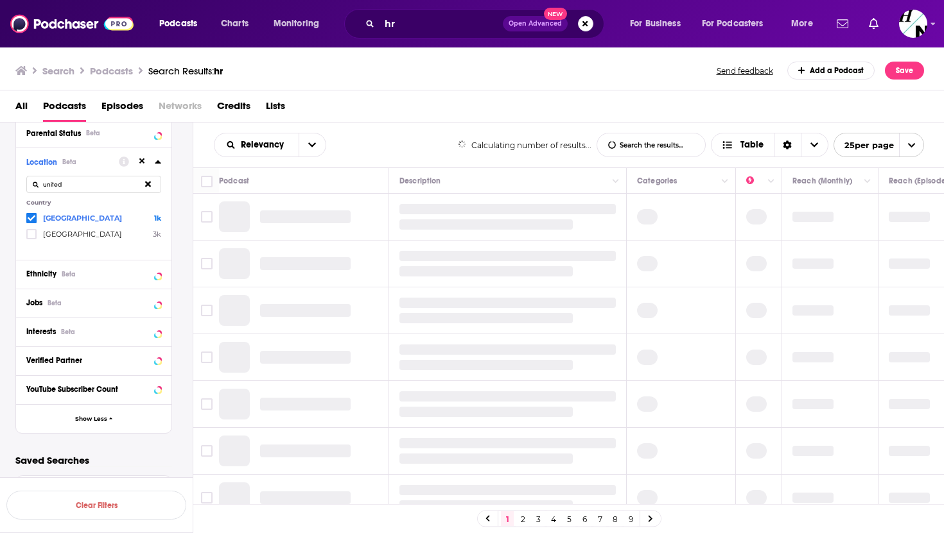
scroll to position [856, 0]
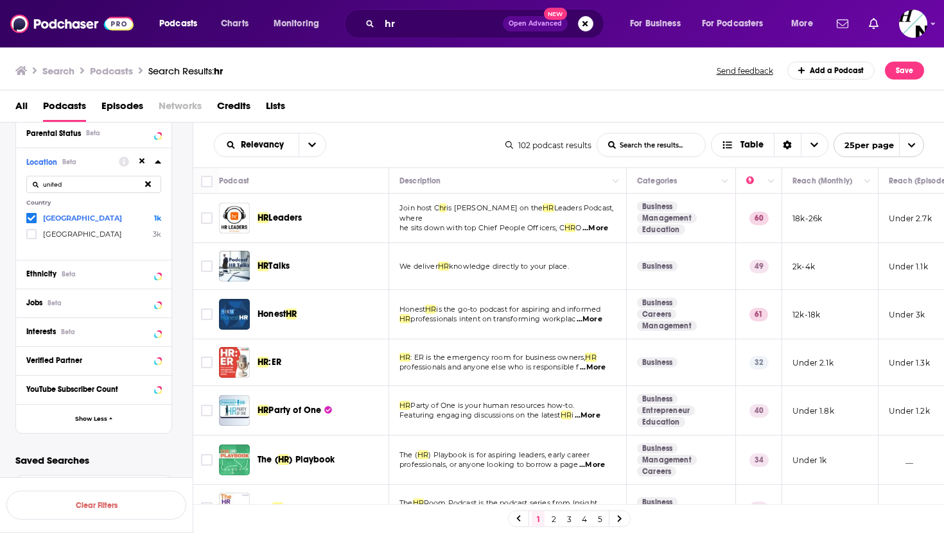
click at [601, 226] on span "...More" at bounding box center [595, 228] width 26 height 10
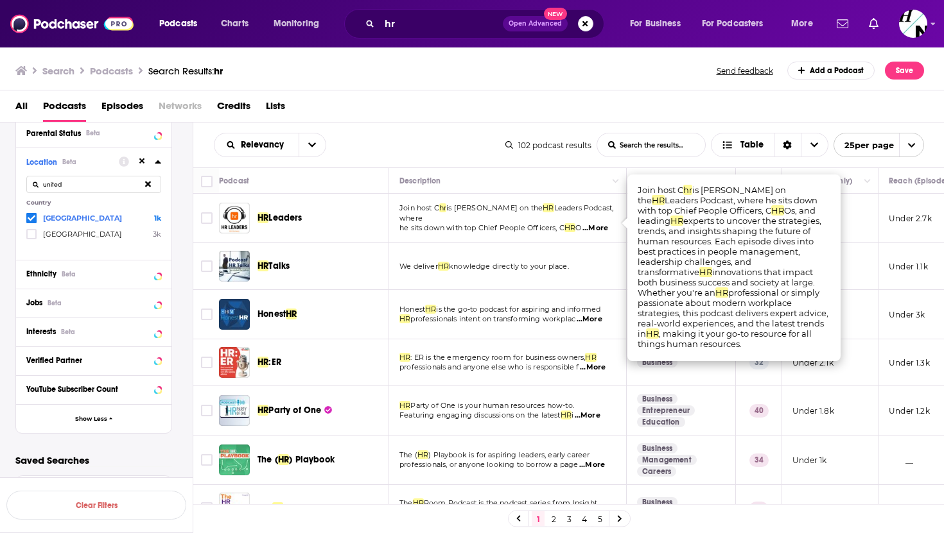
click at [594, 223] on span "...More" at bounding box center [595, 228] width 26 height 10
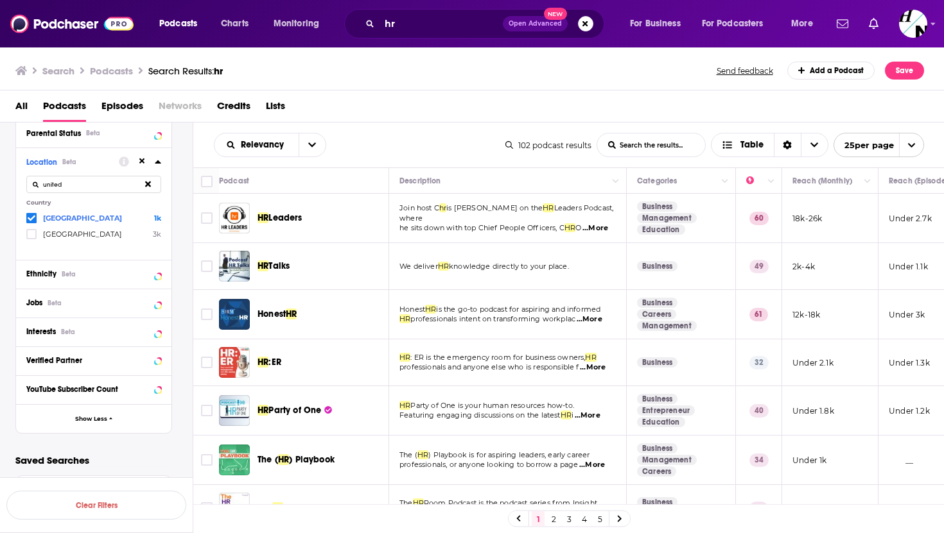
click at [592, 223] on span "...More" at bounding box center [595, 228] width 26 height 10
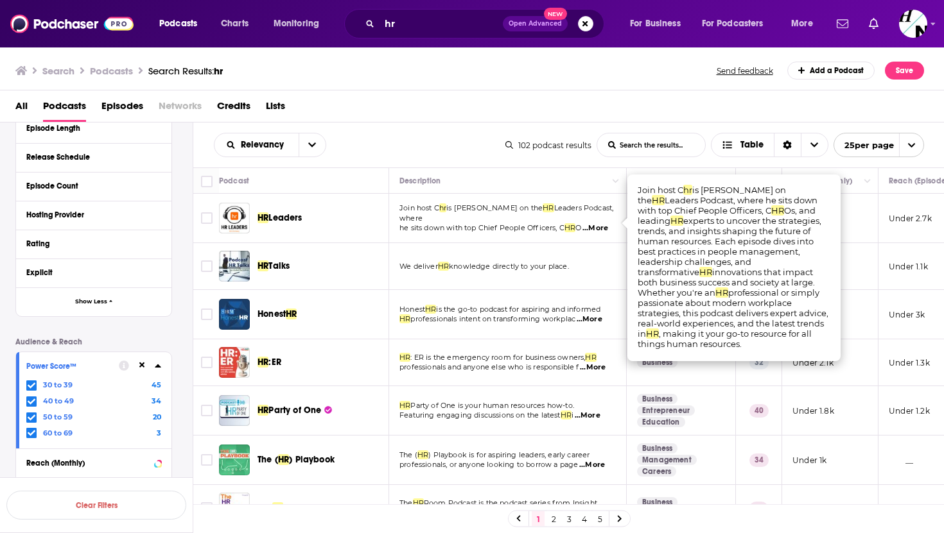
scroll to position [0, 0]
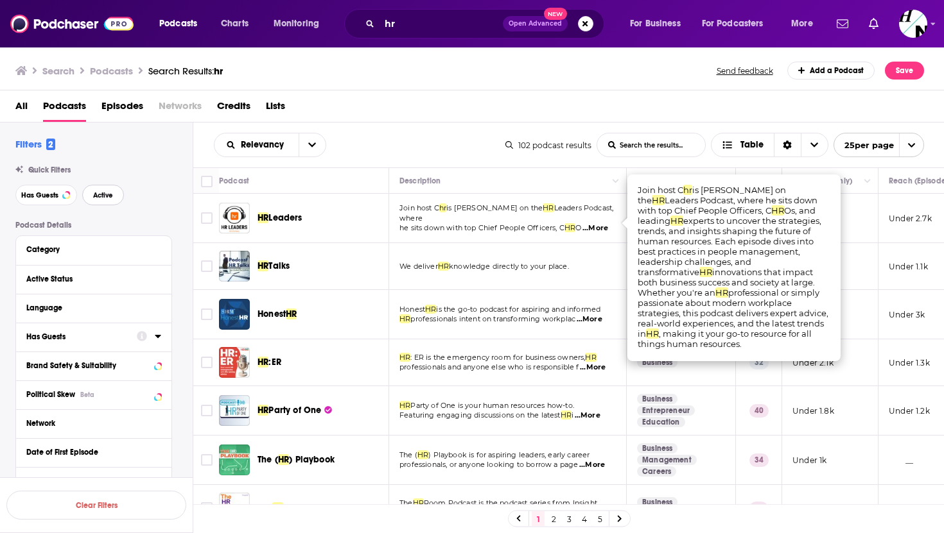
click at [100, 202] on button "Active" at bounding box center [103, 195] width 42 height 21
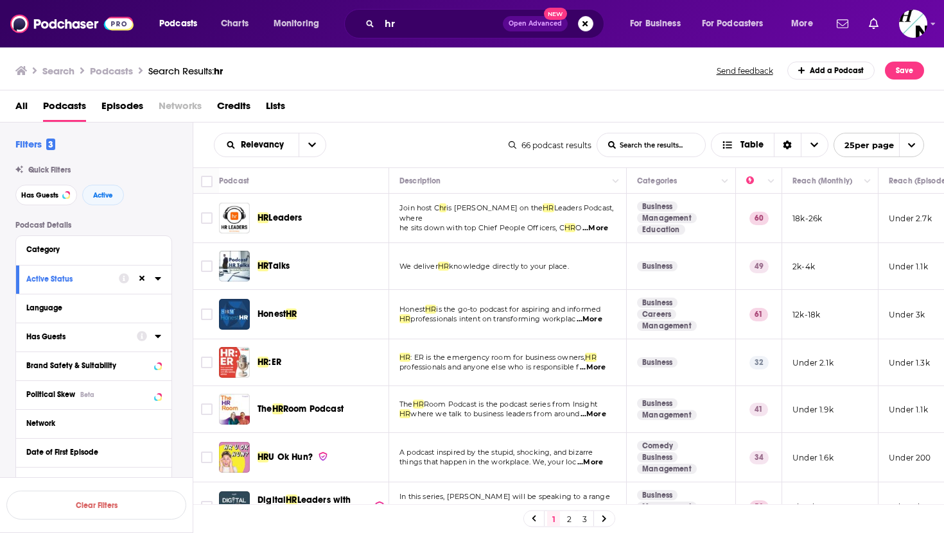
click at [593, 223] on span "...More" at bounding box center [595, 228] width 26 height 10
click at [600, 323] on span "...More" at bounding box center [589, 320] width 26 height 10
